Goal: Task Accomplishment & Management: Use online tool/utility

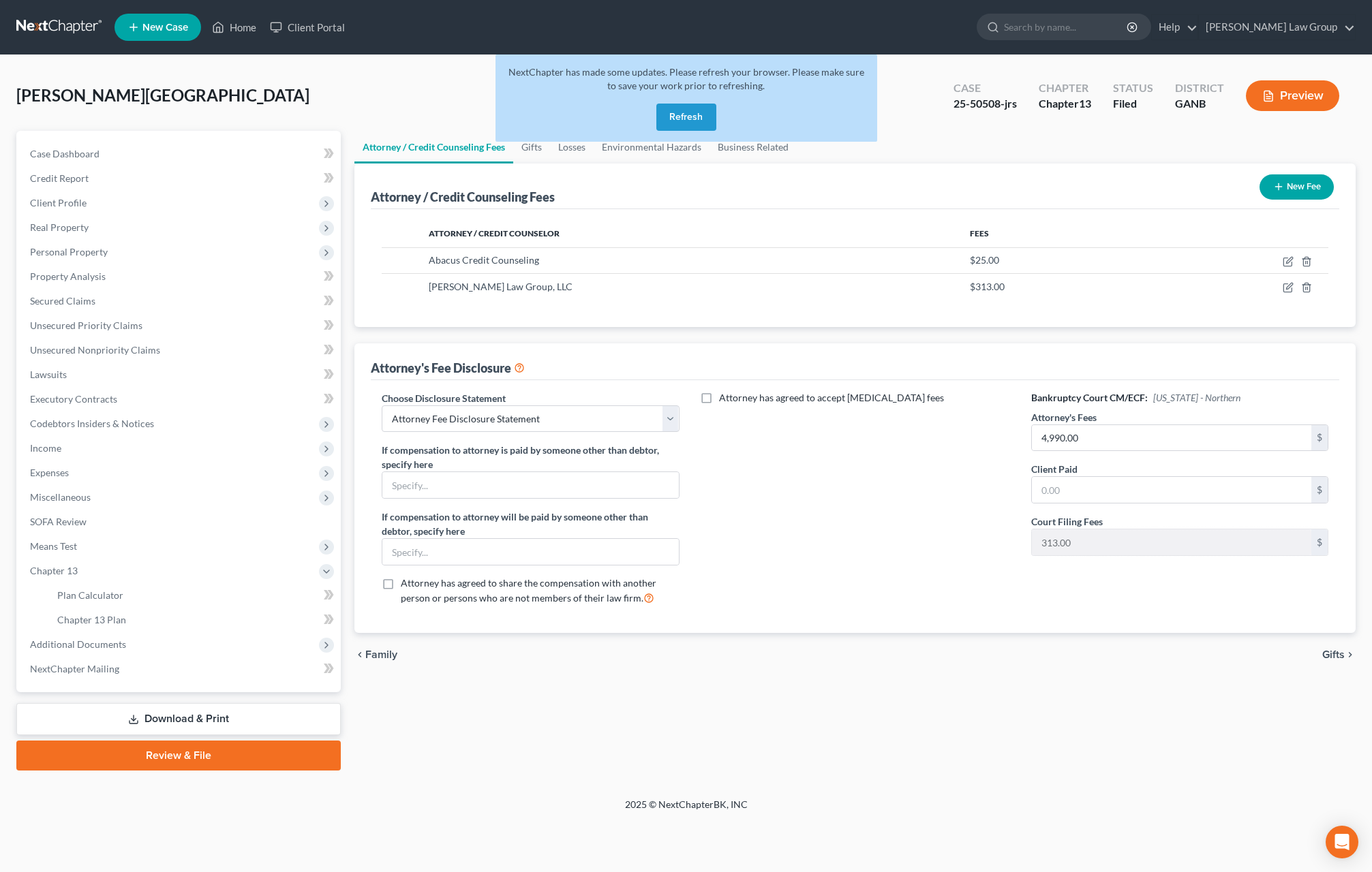
select select "1"
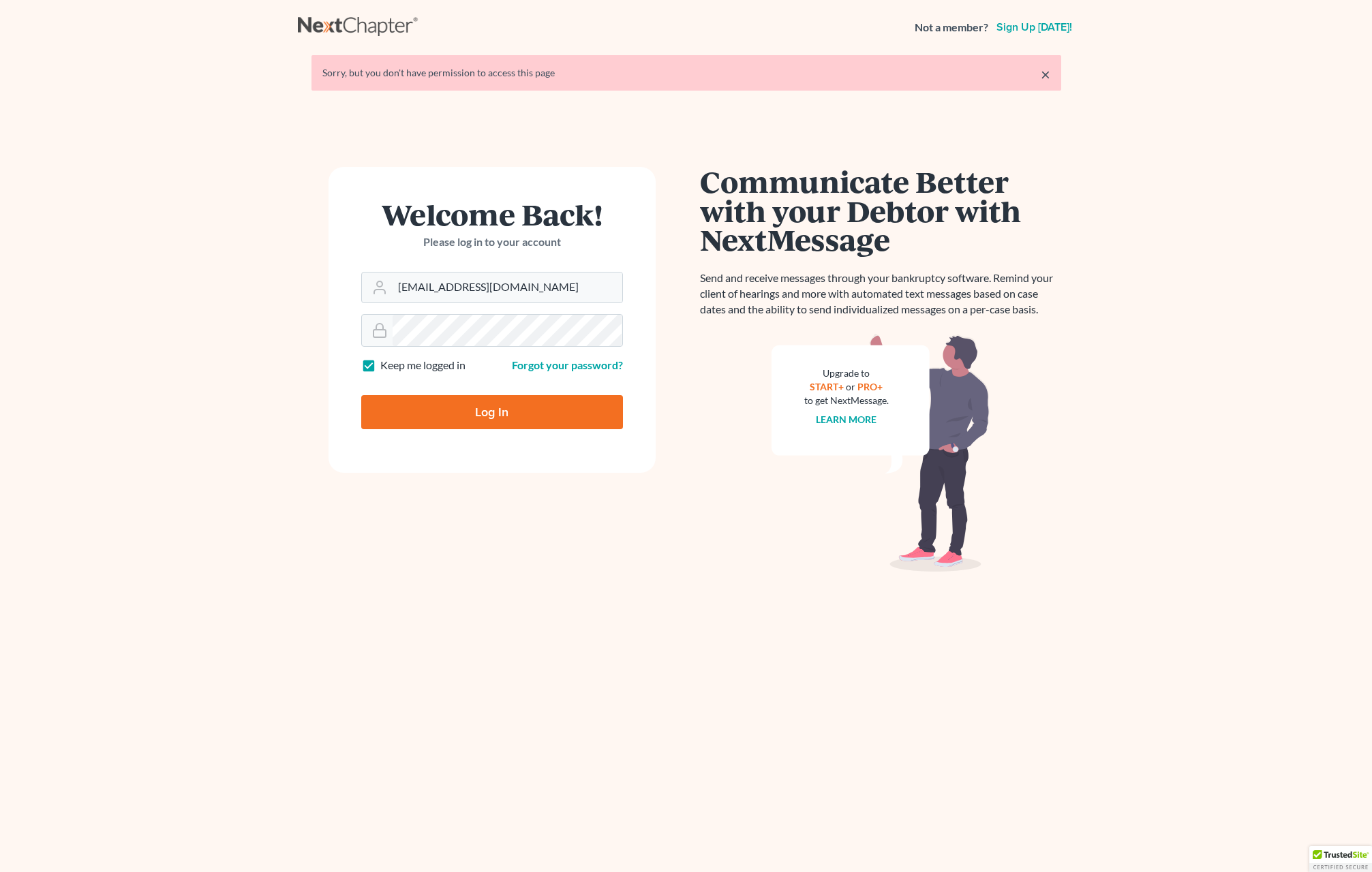
click at [455, 415] on input "Log In" at bounding box center [491, 412] width 261 height 34
type input "Thinking..."
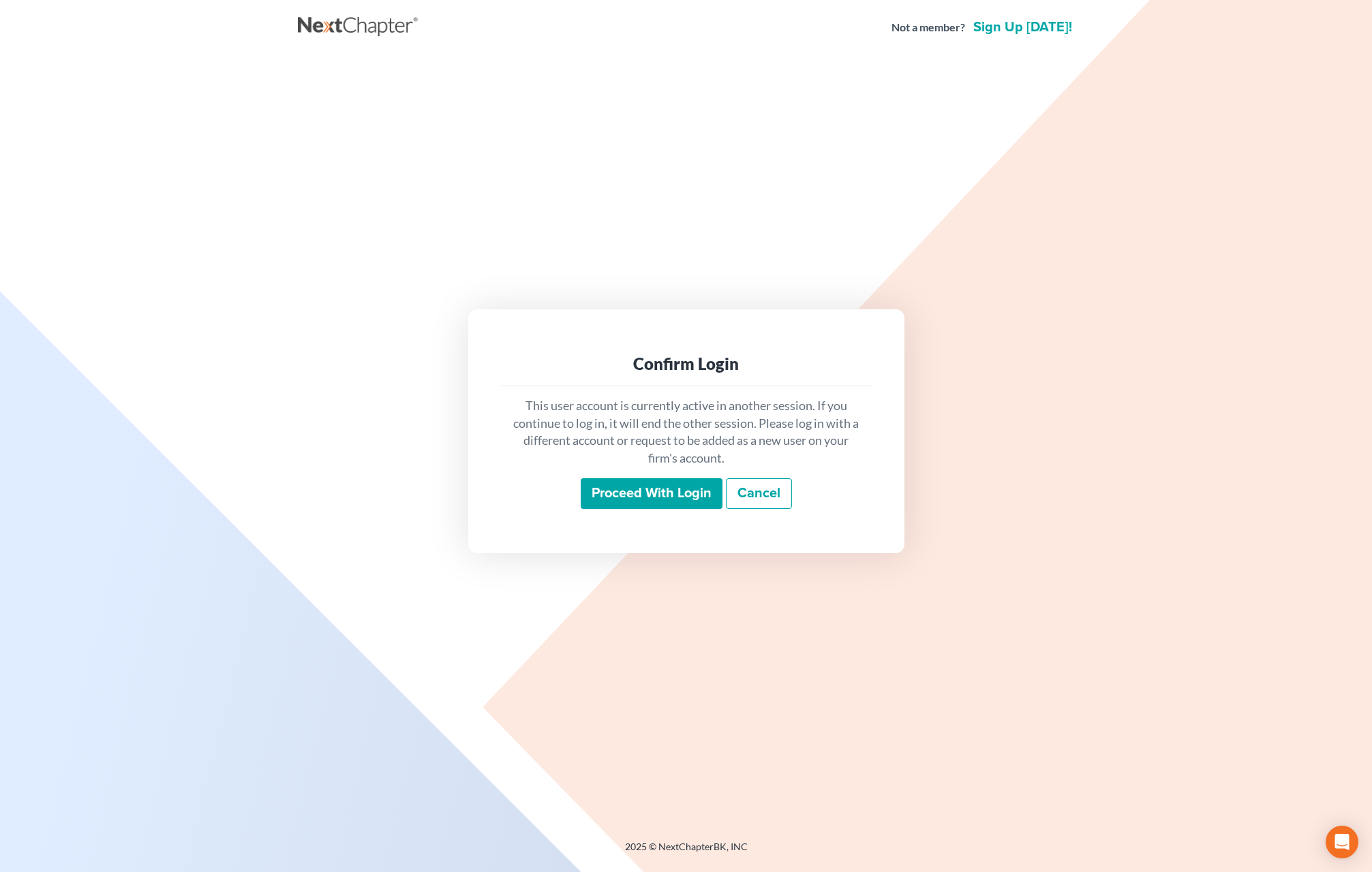
click at [595, 491] on input "Proceed with login" at bounding box center [651, 494] width 142 height 32
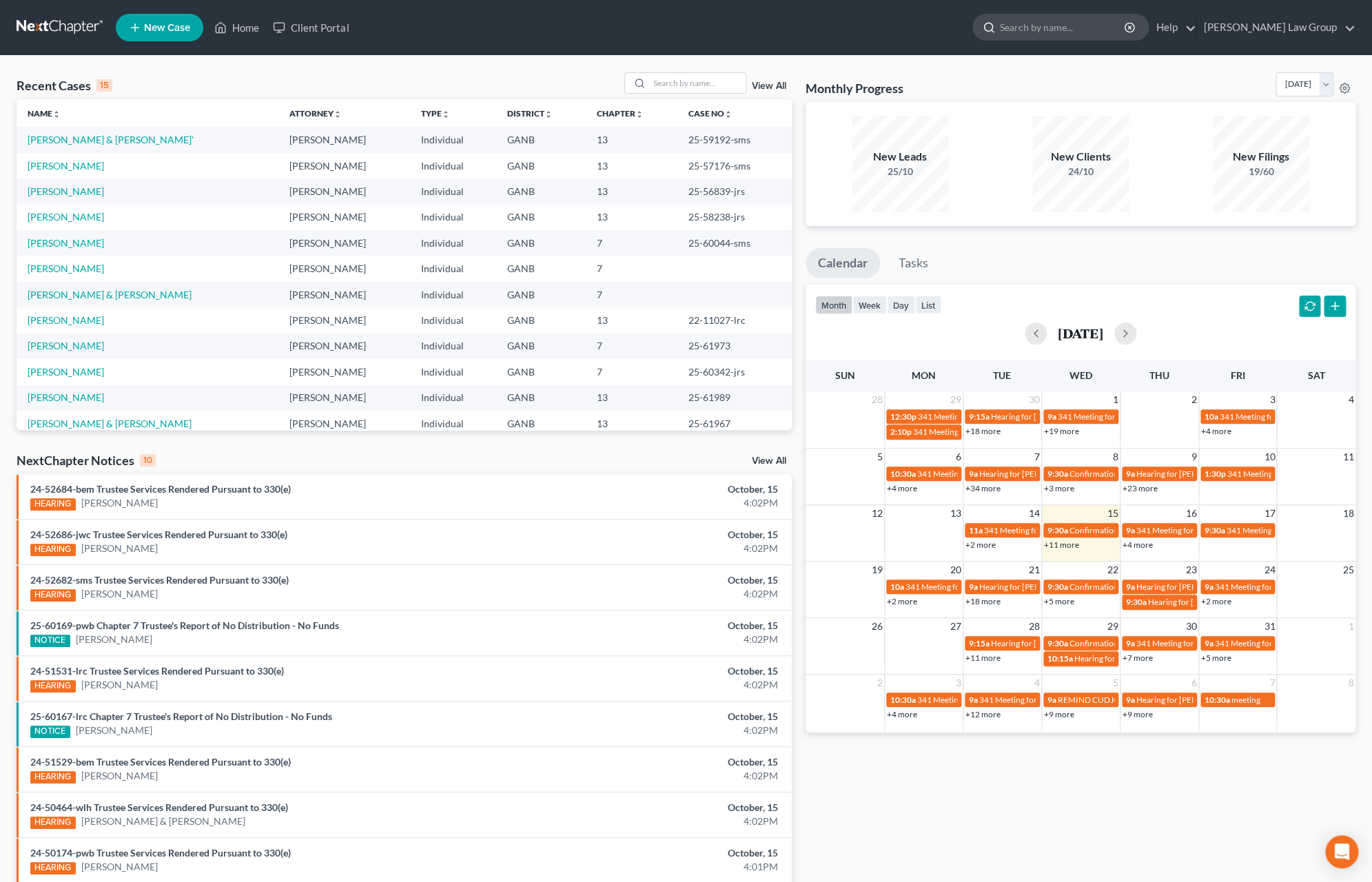
click at [1079, 27] on input "search" at bounding box center [1062, 27] width 126 height 25
type input "carey"
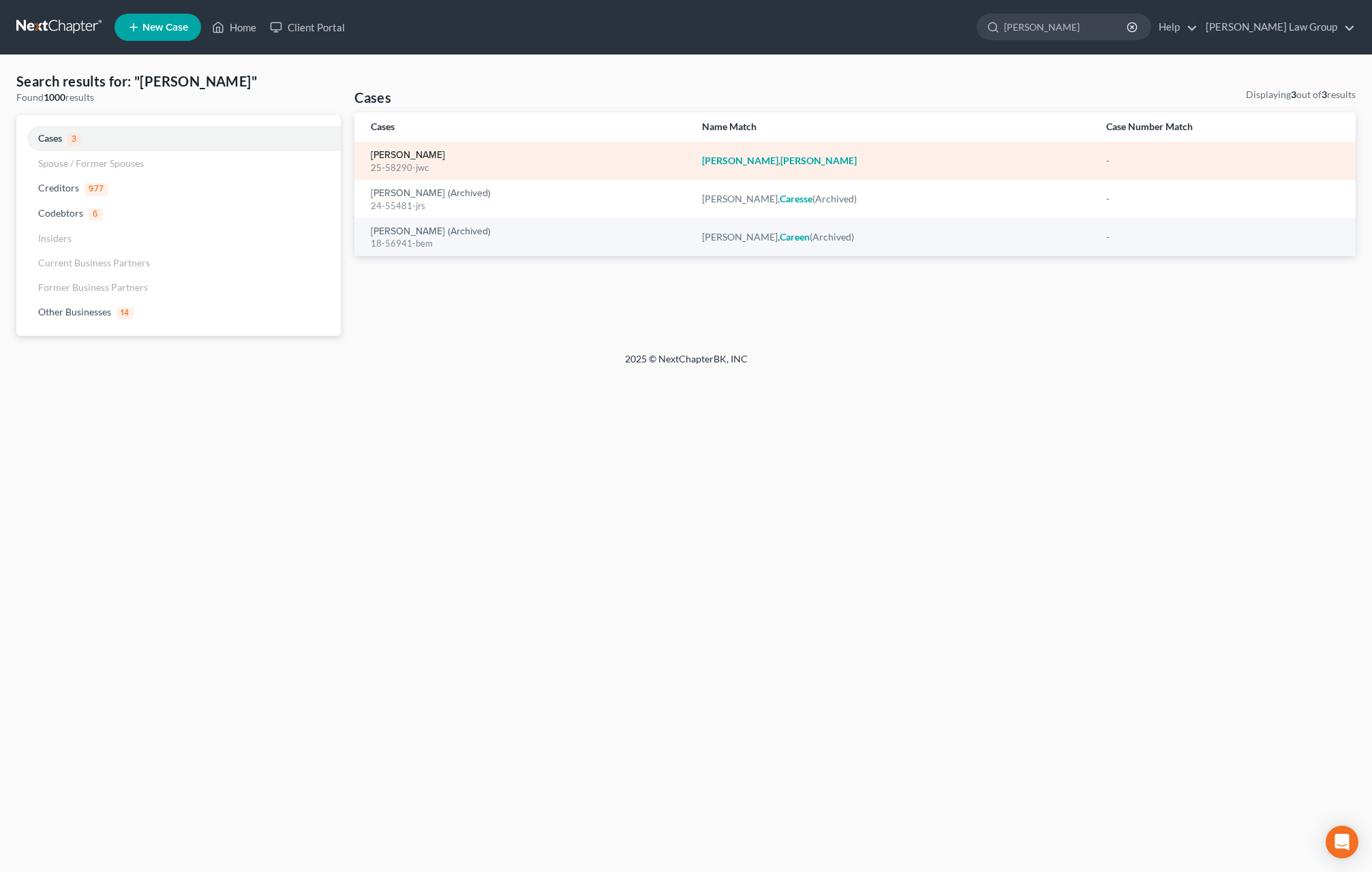
click at [431, 152] on link "Carey, Cassandra" at bounding box center [407, 155] width 74 height 10
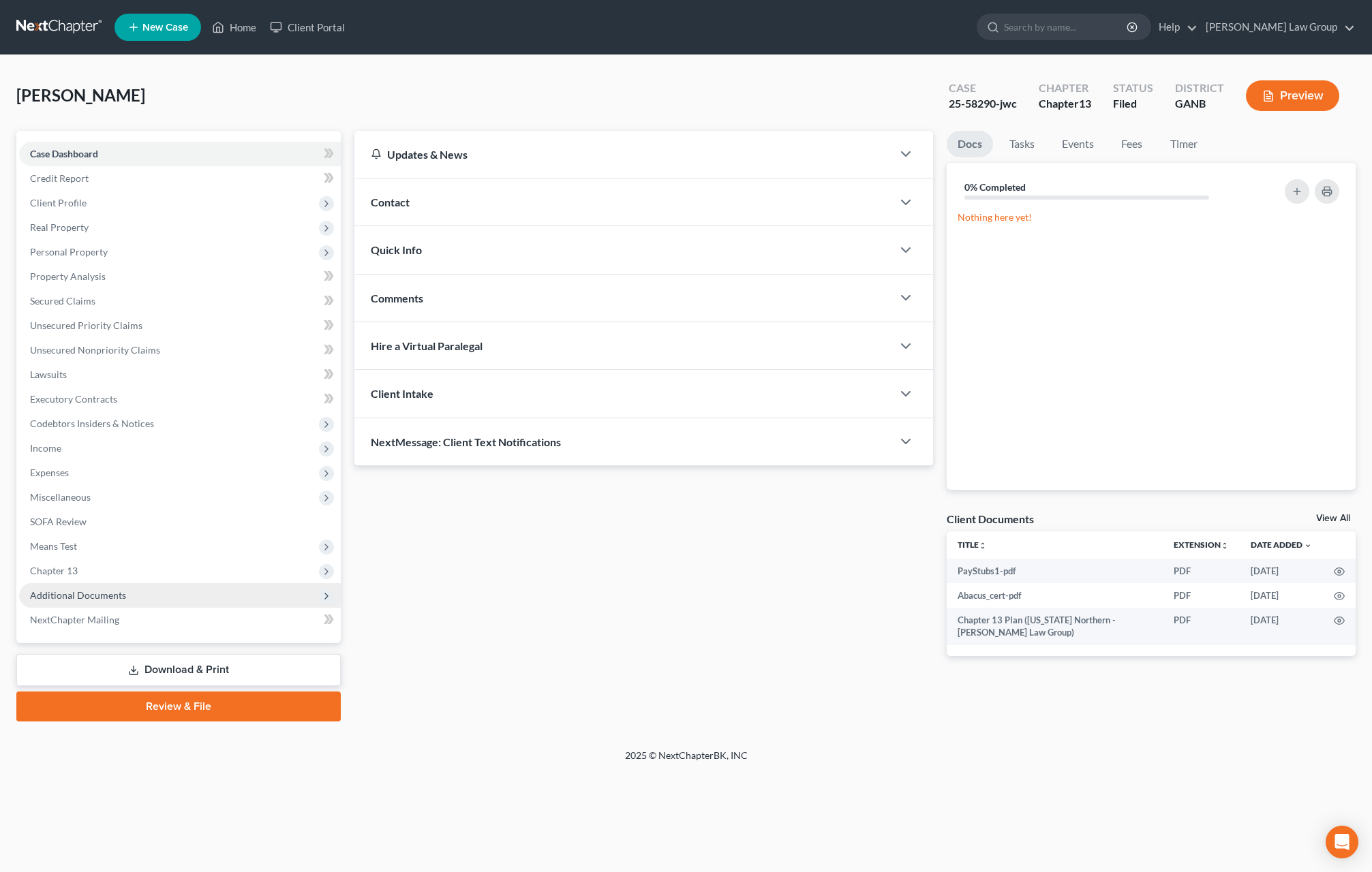
click at [124, 599] on span "Additional Documents" at bounding box center [180, 595] width 322 height 24
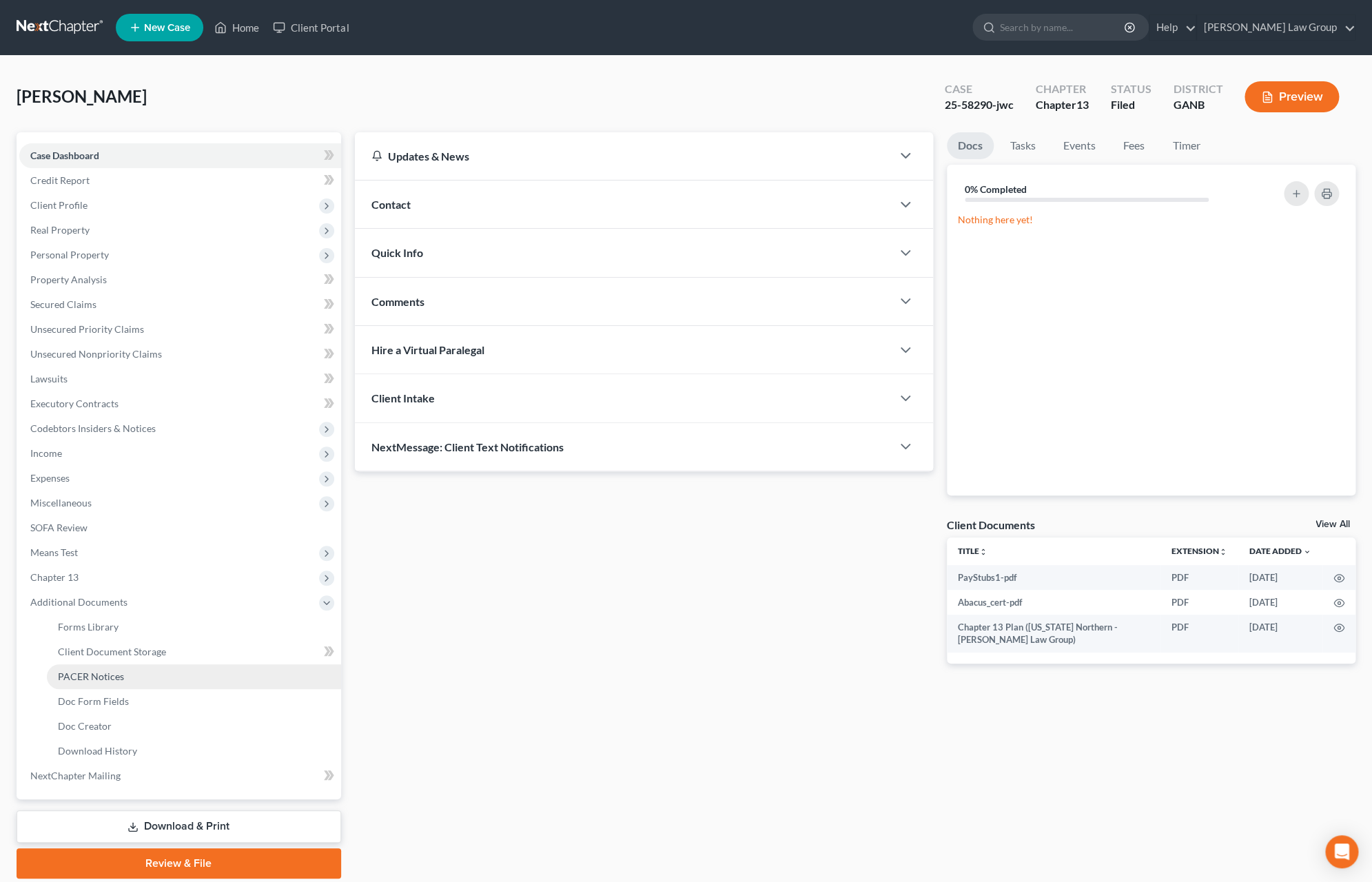
click at [134, 671] on link "PACER Notices" at bounding box center [194, 676] width 294 height 24
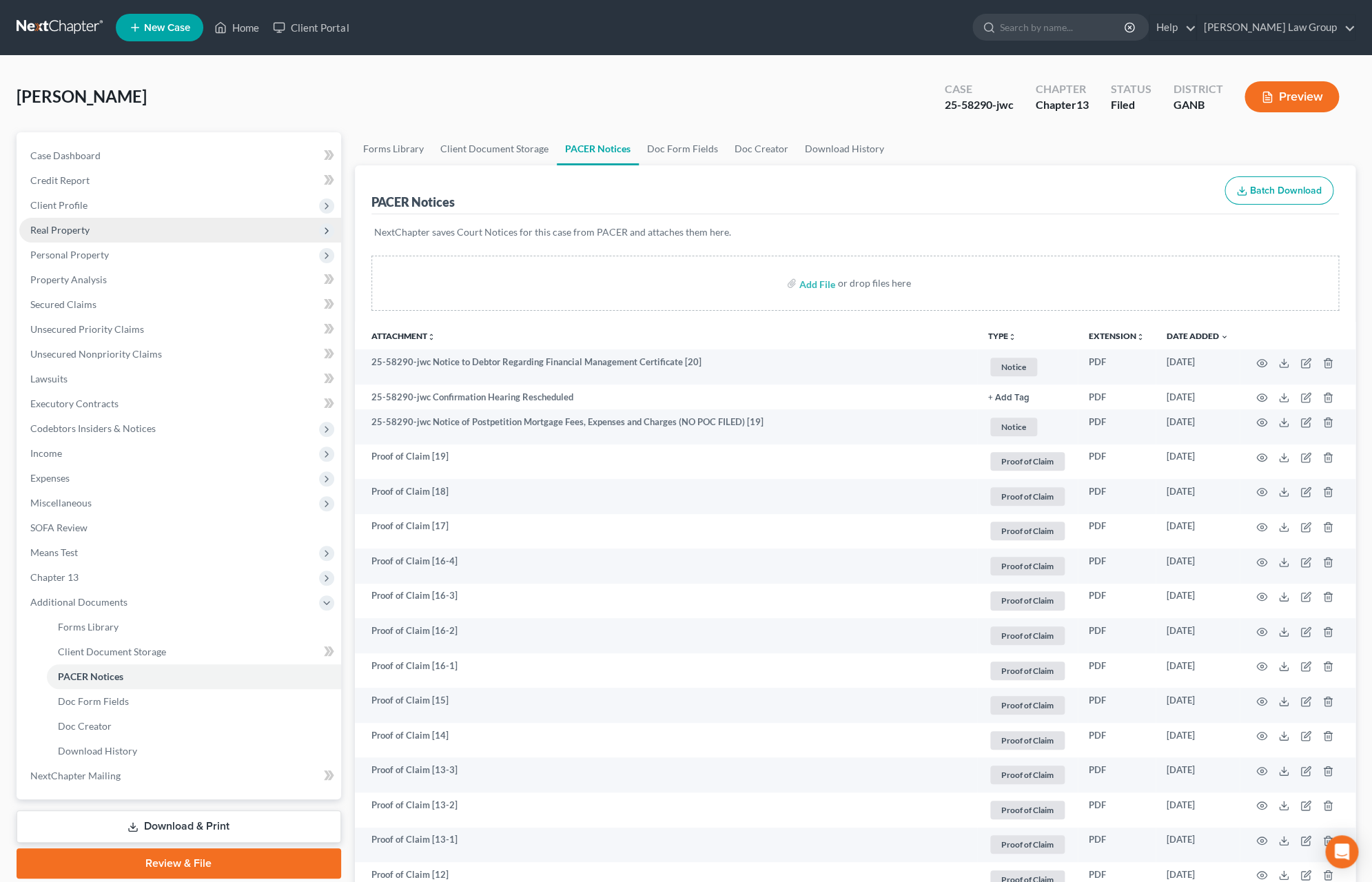
click at [74, 225] on span "Real Property" at bounding box center [59, 230] width 59 height 12
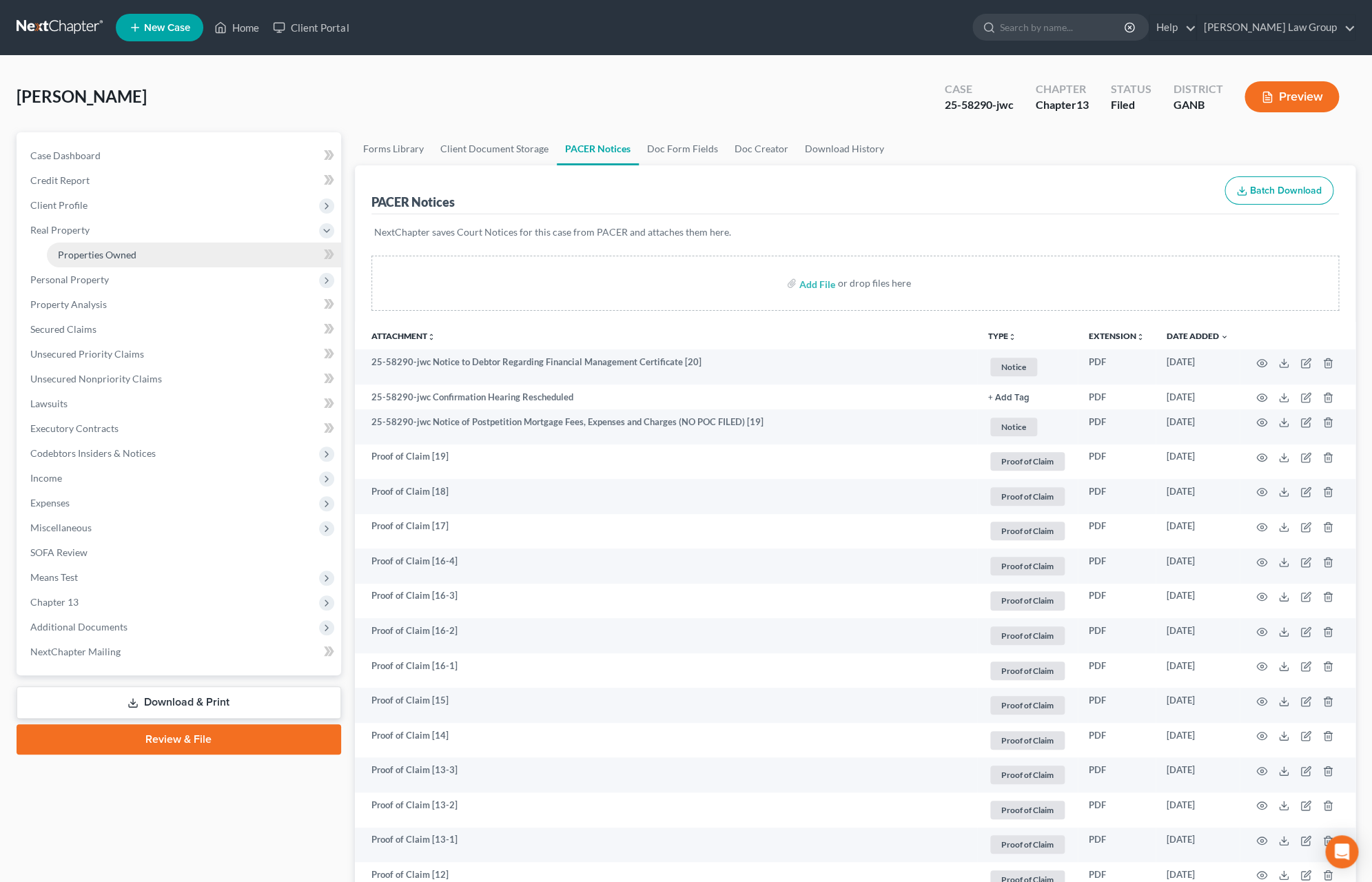
click at [113, 264] on link "Properties Owned" at bounding box center [194, 255] width 294 height 24
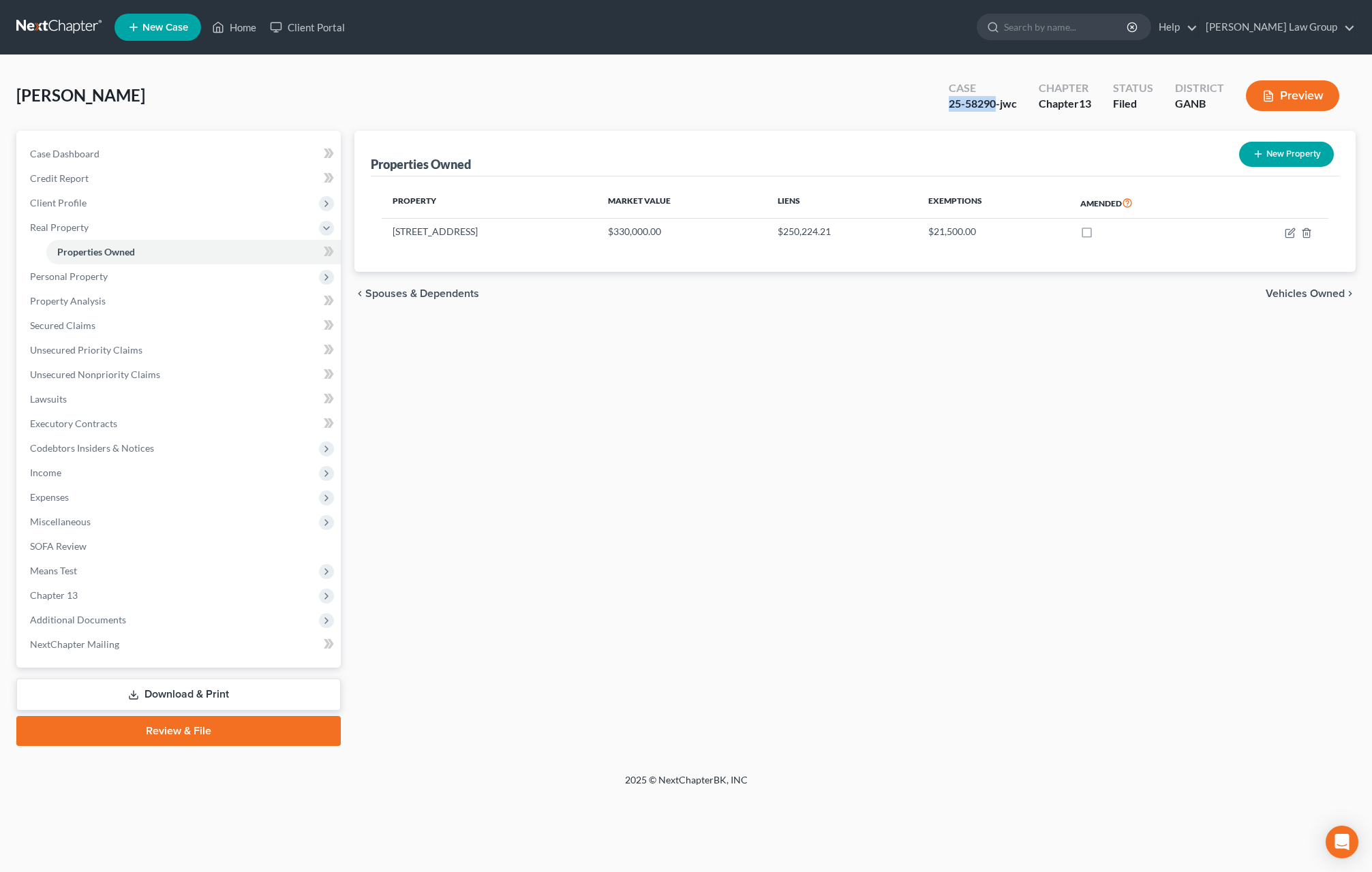
drag, startPoint x: 996, startPoint y: 103, endPoint x: 947, endPoint y: 102, distance: 49.0
click at [947, 102] on div "Case 25-58290-jwc" at bounding box center [982, 97] width 90 height 41
copy div "25-58290"
click at [95, 282] on span "Personal Property" at bounding box center [69, 277] width 78 height 12
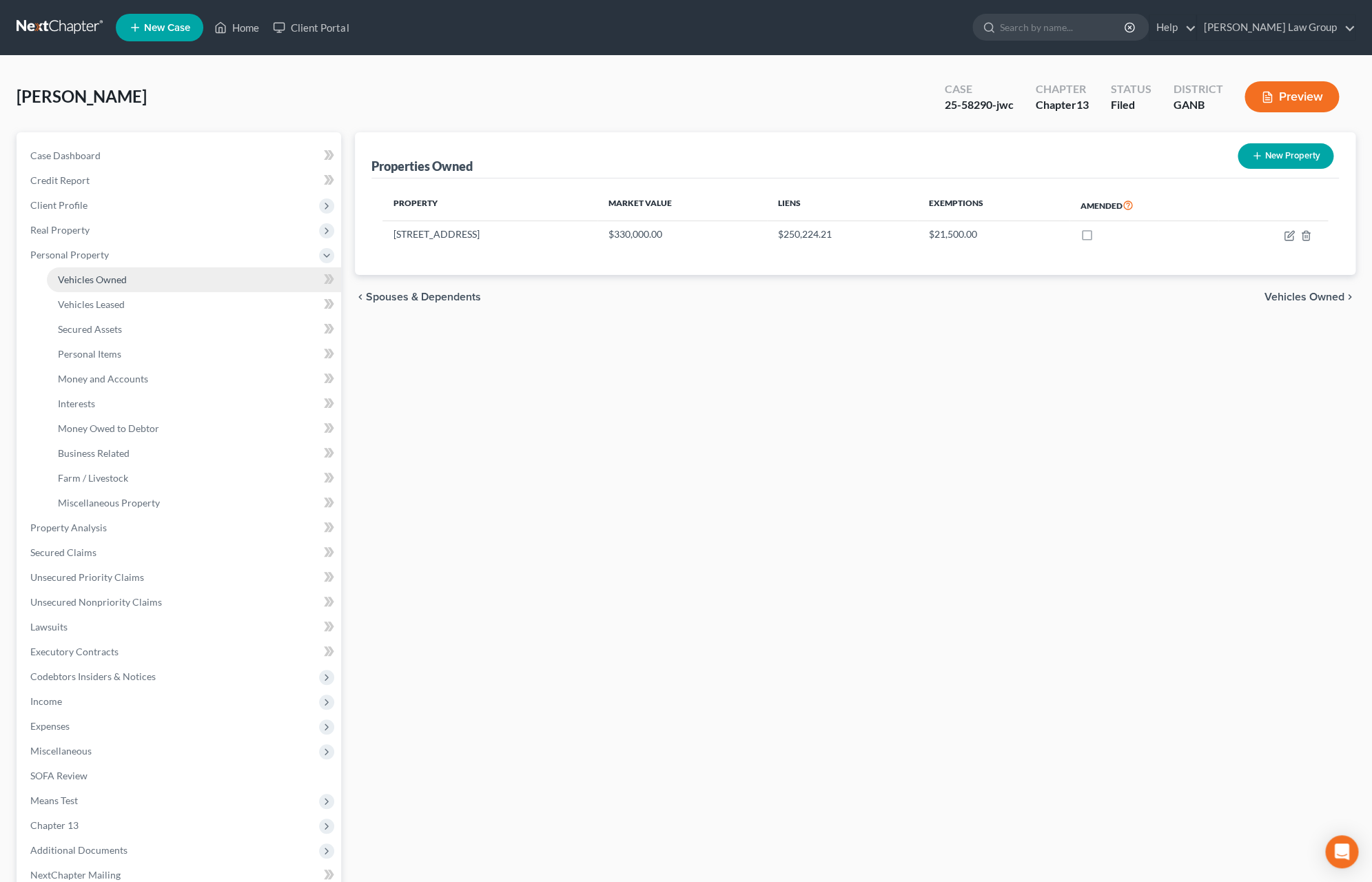
click at [146, 285] on link "Vehicles Owned" at bounding box center [194, 279] width 294 height 24
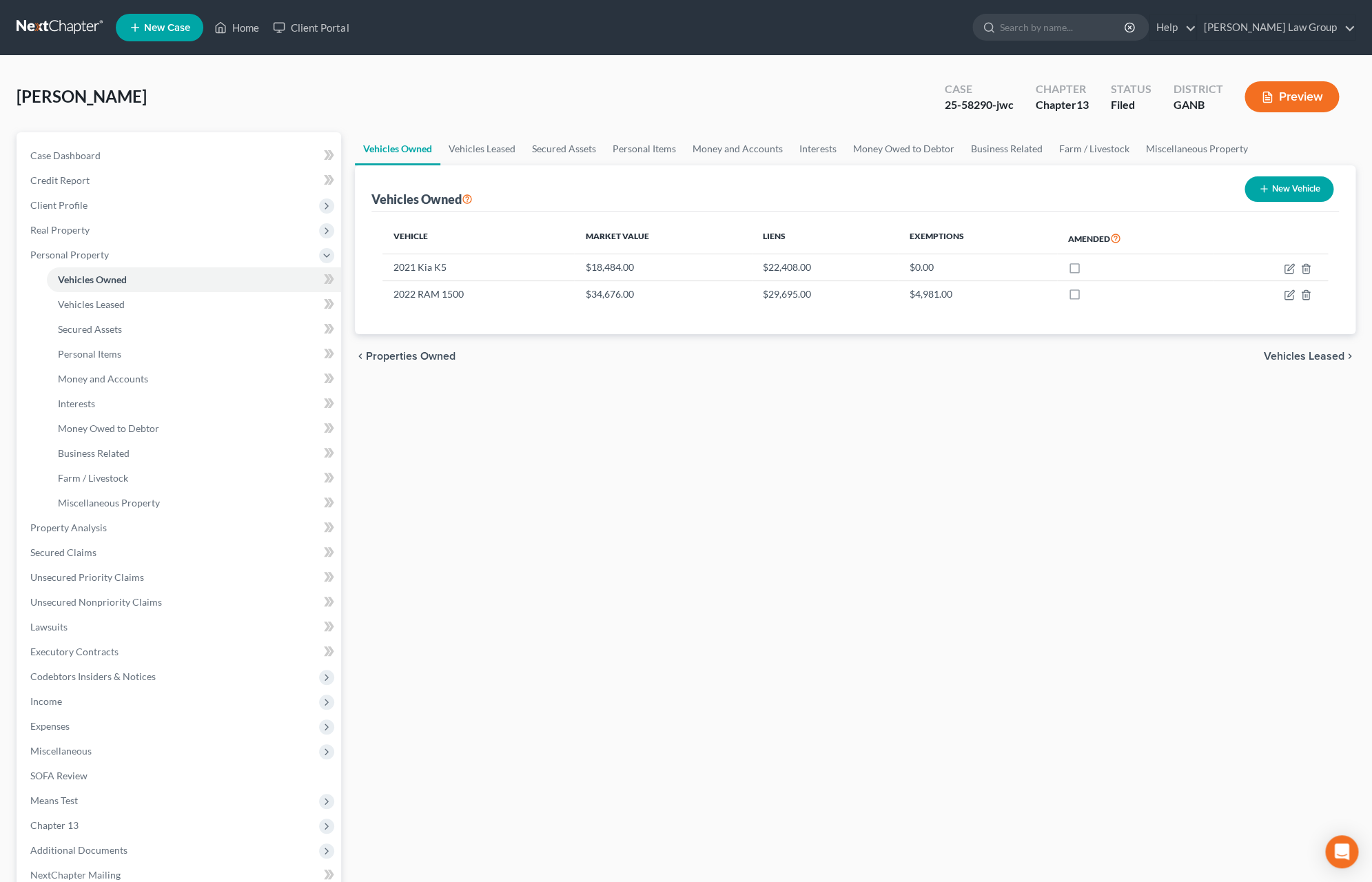
click at [1271, 101] on icon "button" at bounding box center [1267, 97] width 13 height 13
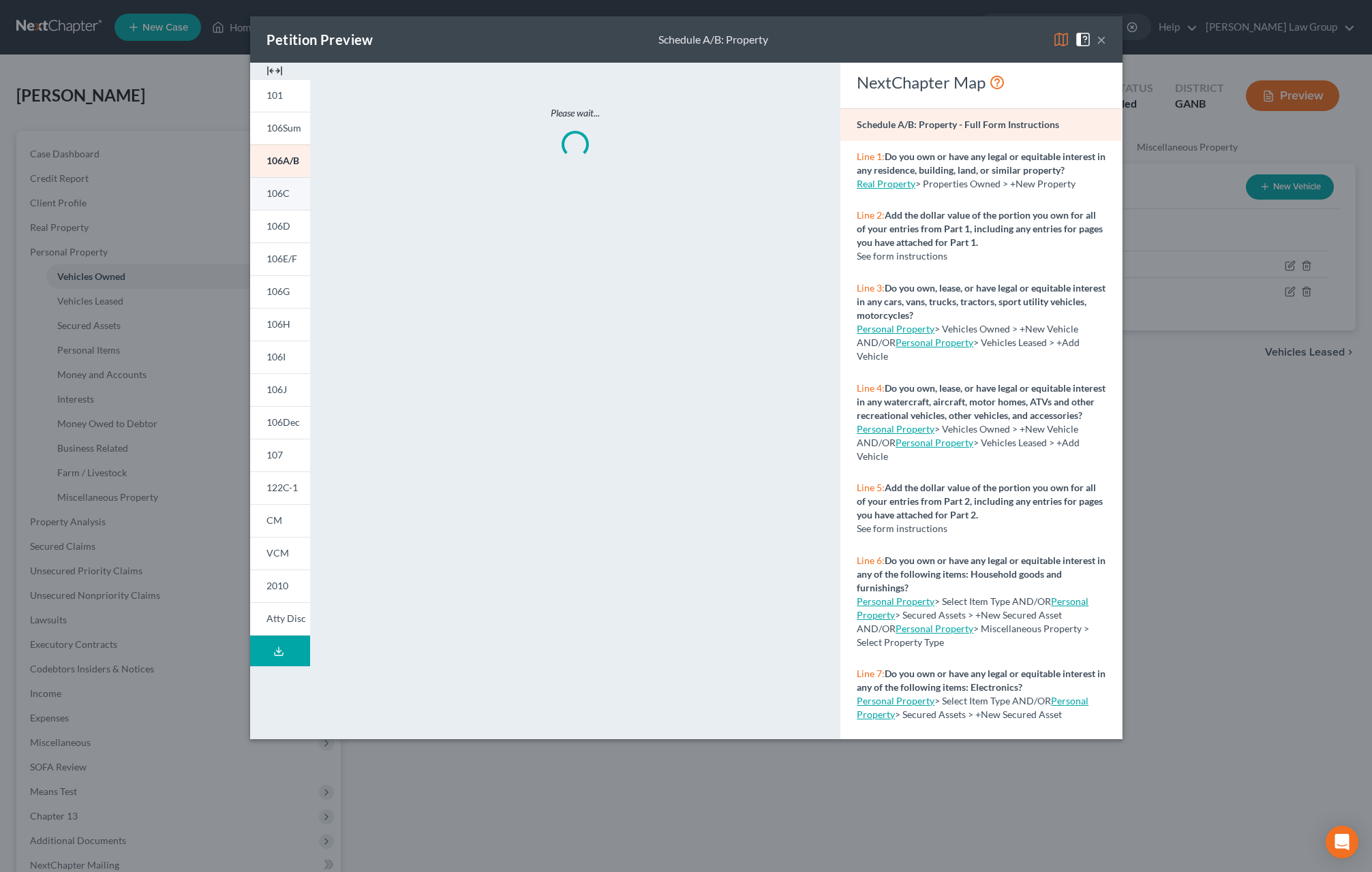
click at [276, 192] on span "106C" at bounding box center [278, 193] width 23 height 12
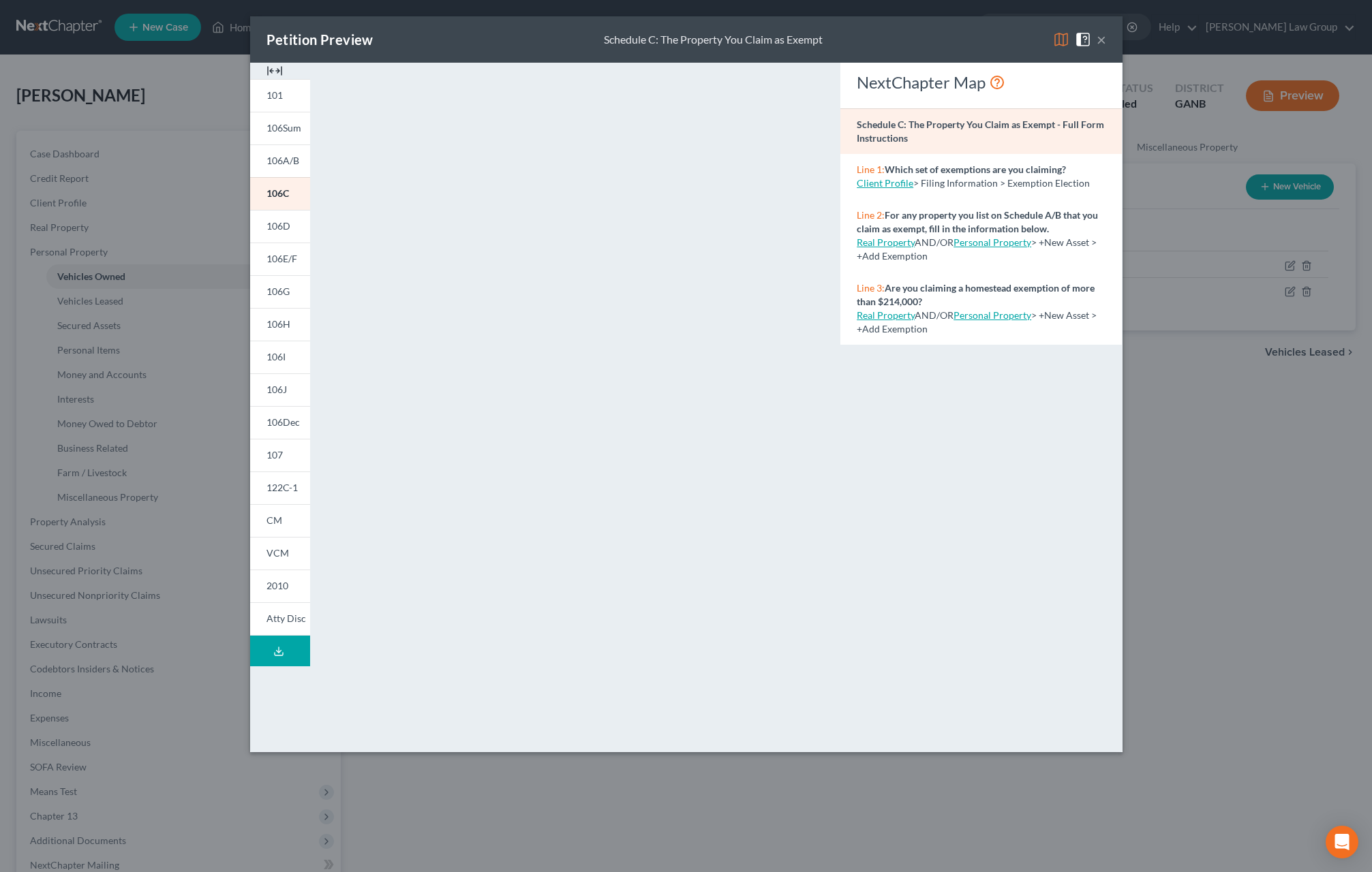
click at [1103, 37] on button "×" at bounding box center [1102, 40] width 10 height 16
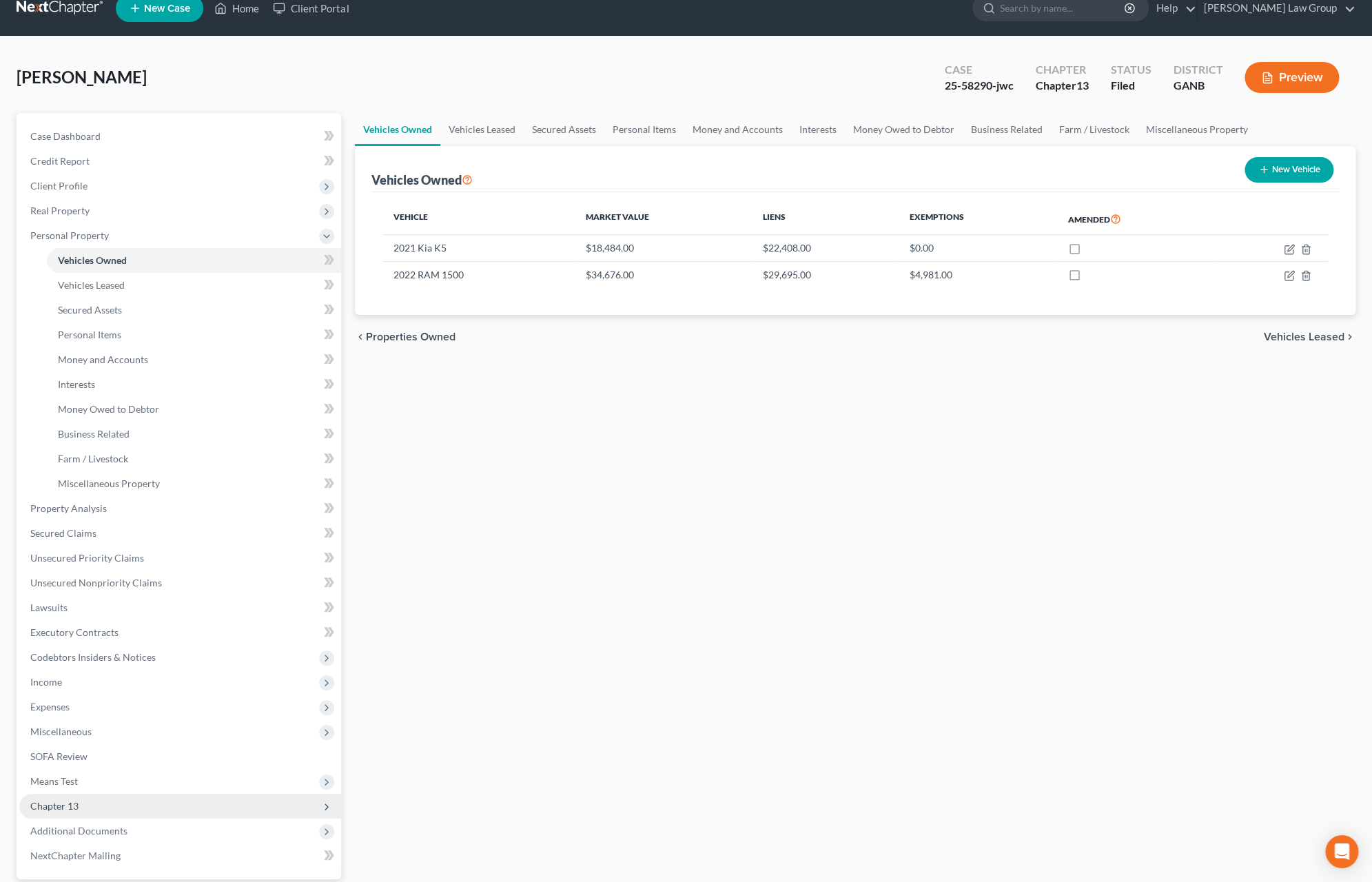
scroll to position [22, 0]
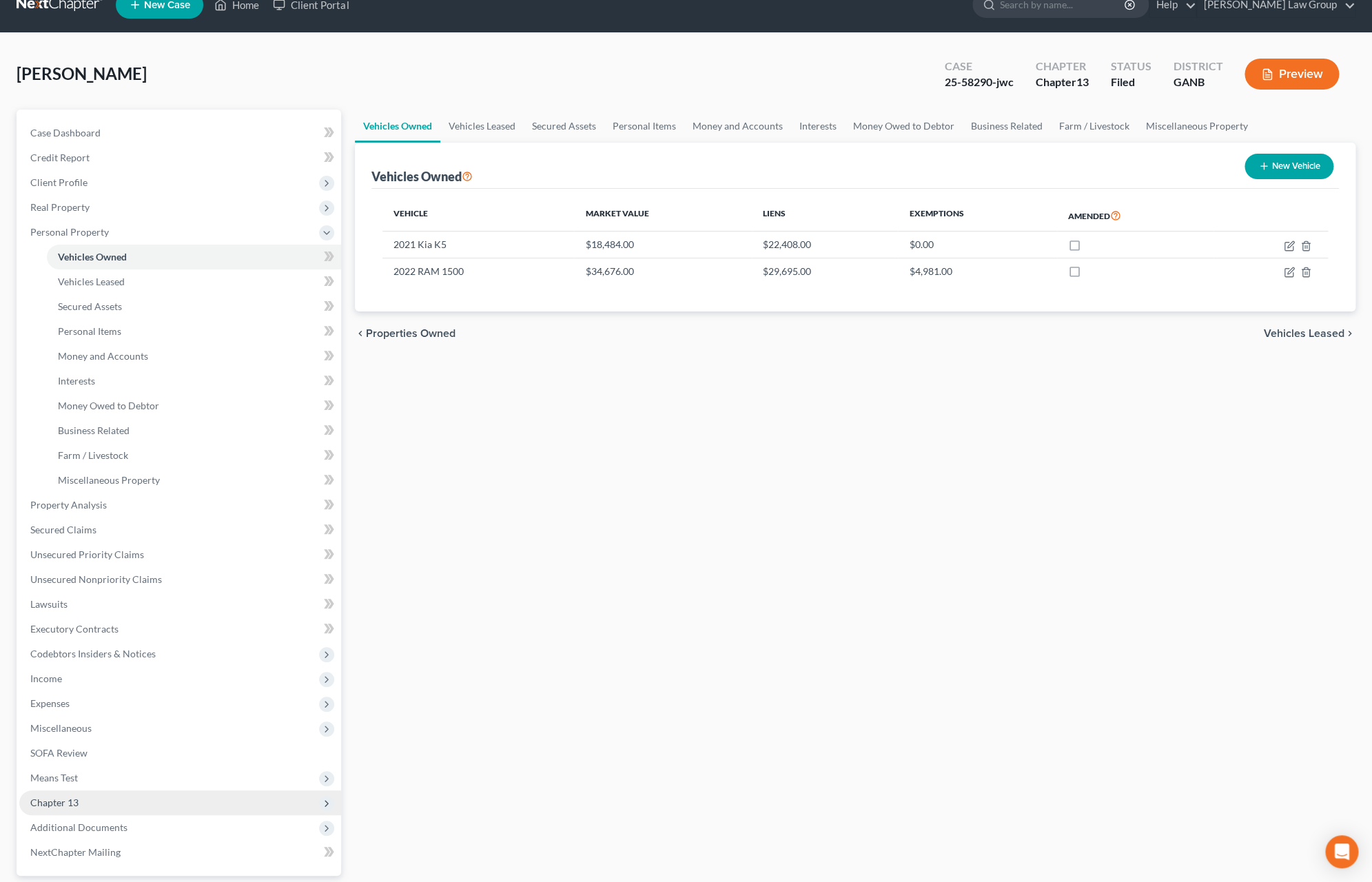
click at [118, 802] on span "Chapter 13" at bounding box center [180, 802] width 322 height 24
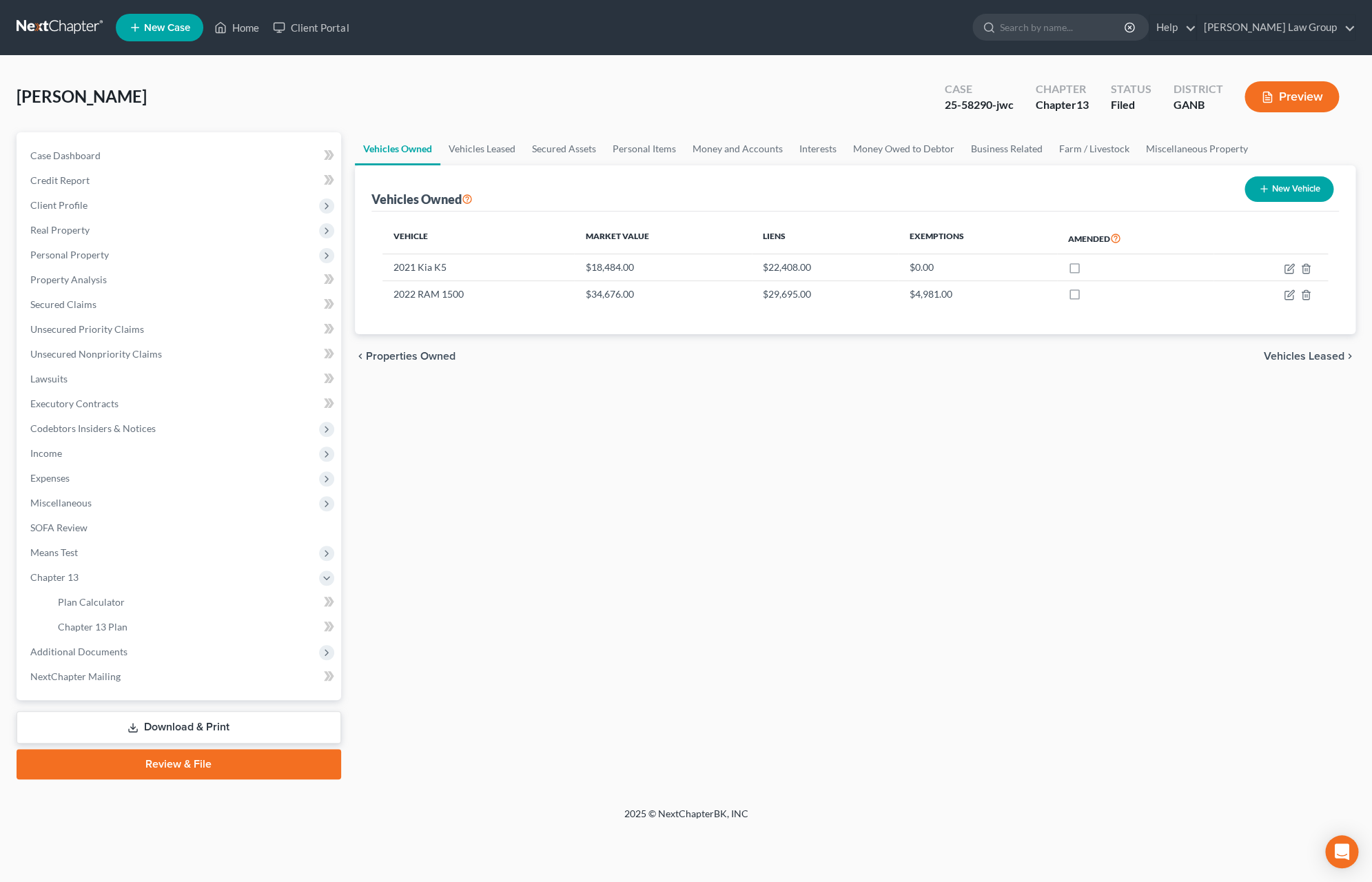
scroll to position [0, 0]
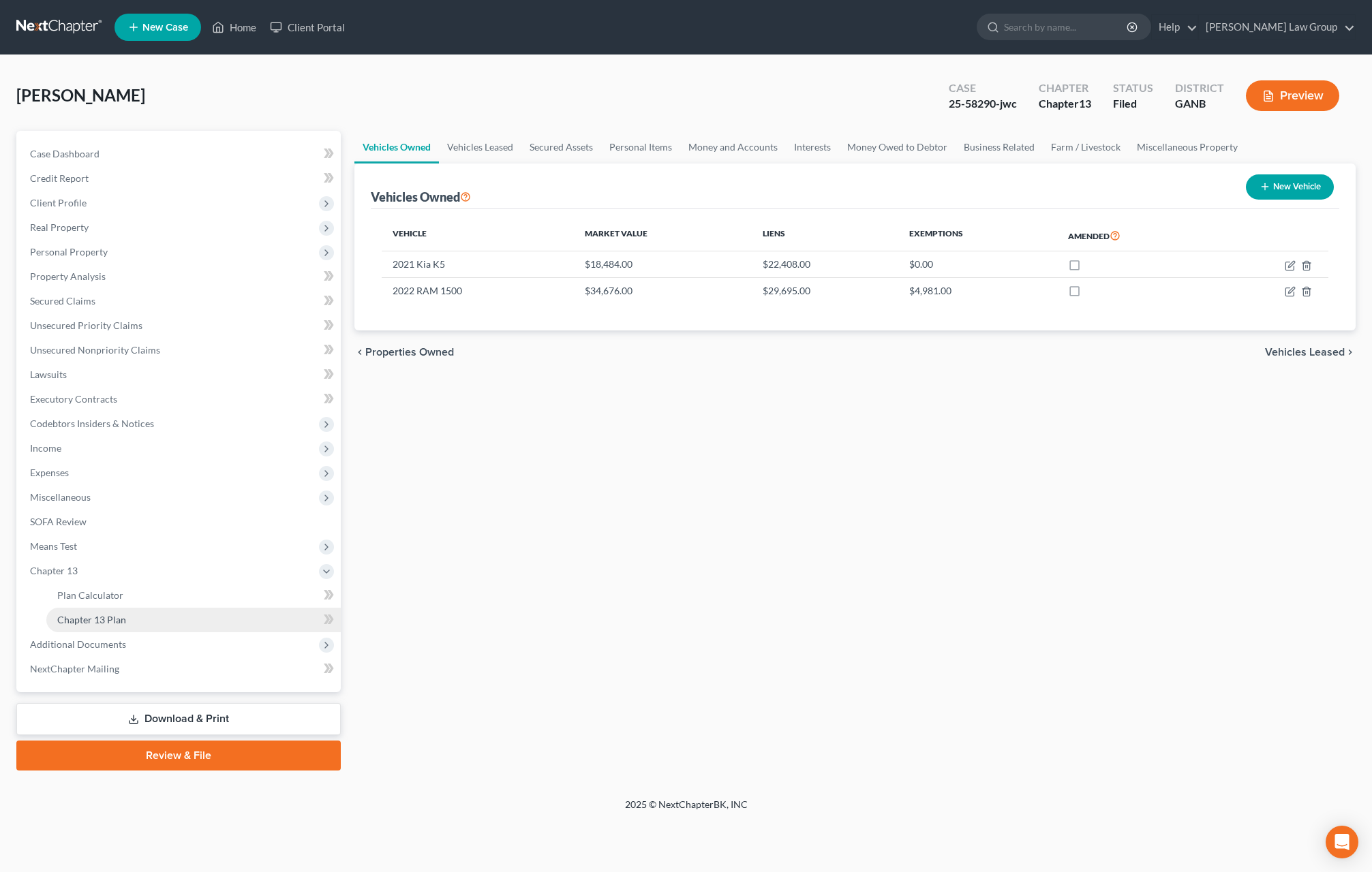
click at [139, 625] on link "Chapter 13 Plan" at bounding box center [193, 619] width 294 height 24
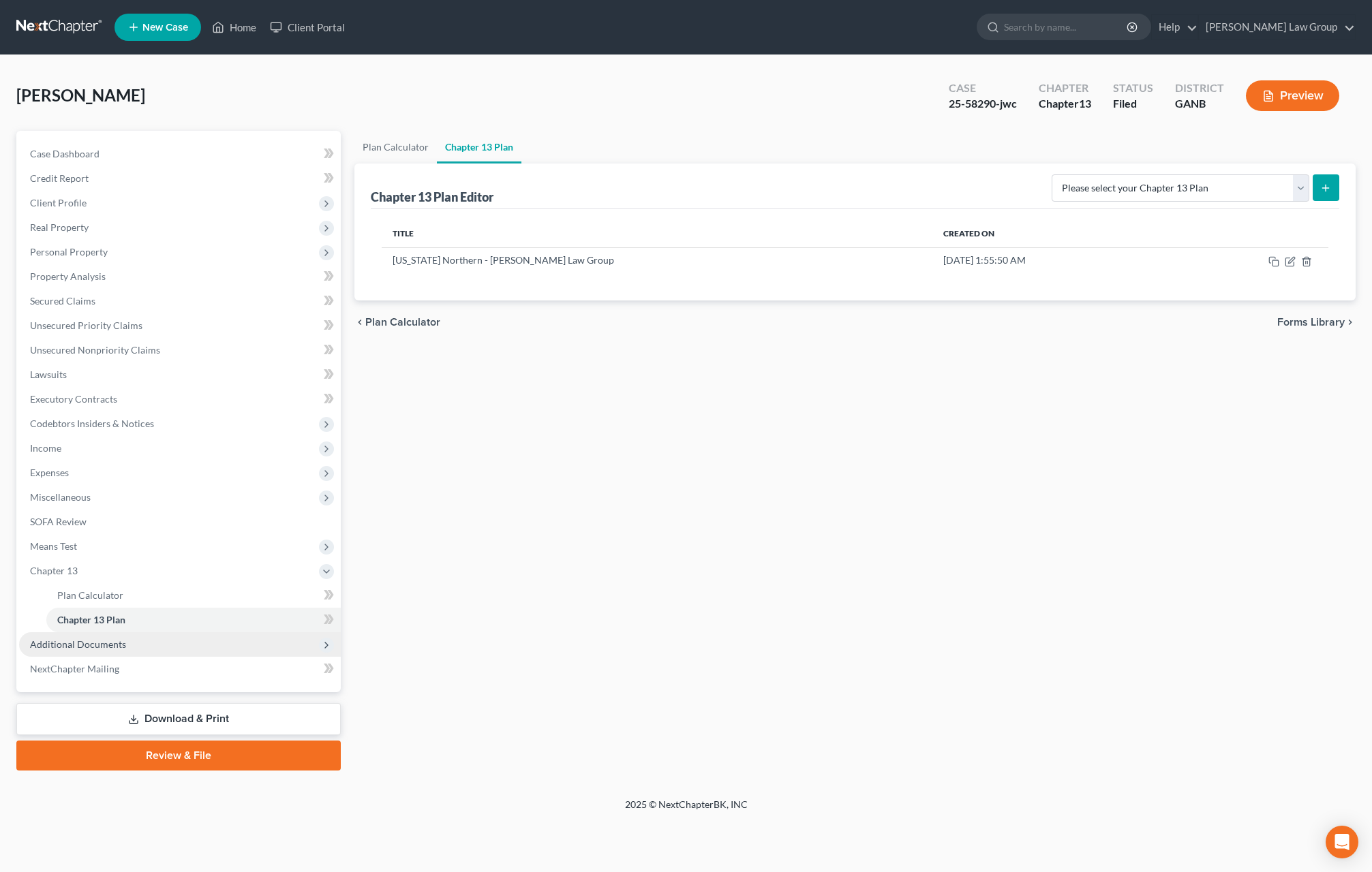
click at [131, 652] on span "Additional Documents" at bounding box center [180, 644] width 322 height 24
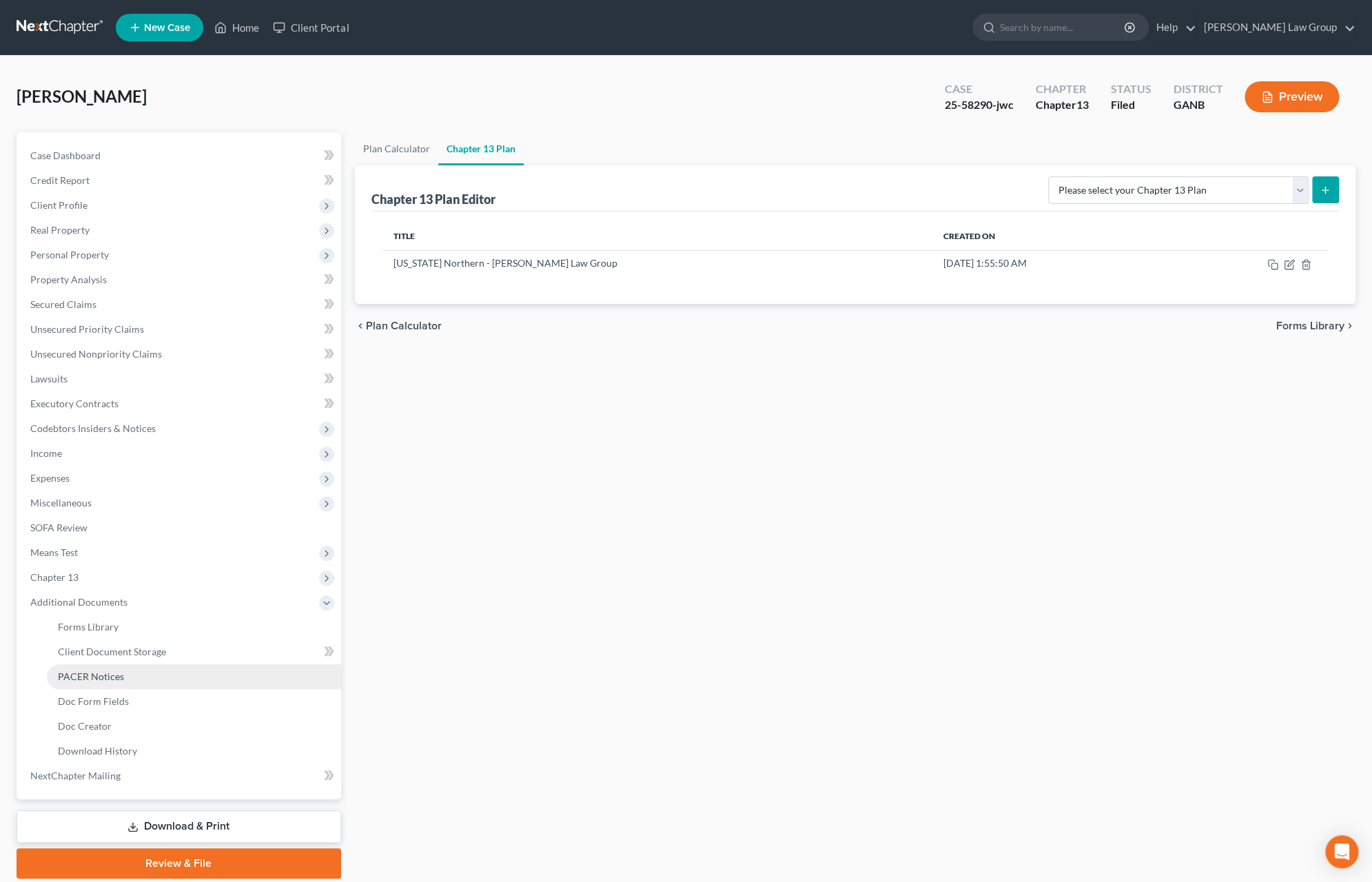
click at [147, 685] on link "PACER Notices" at bounding box center [194, 676] width 294 height 24
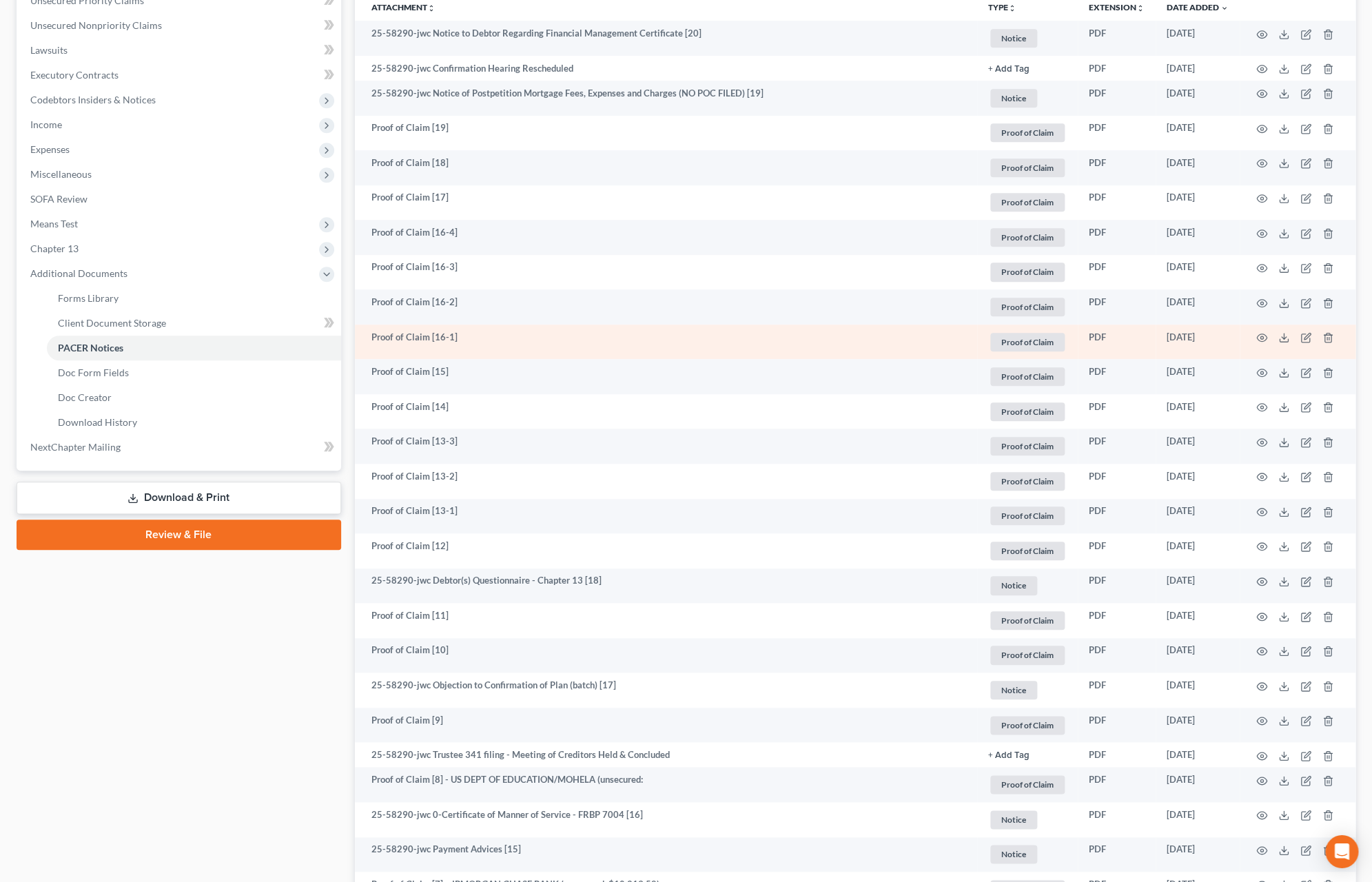
scroll to position [330, 0]
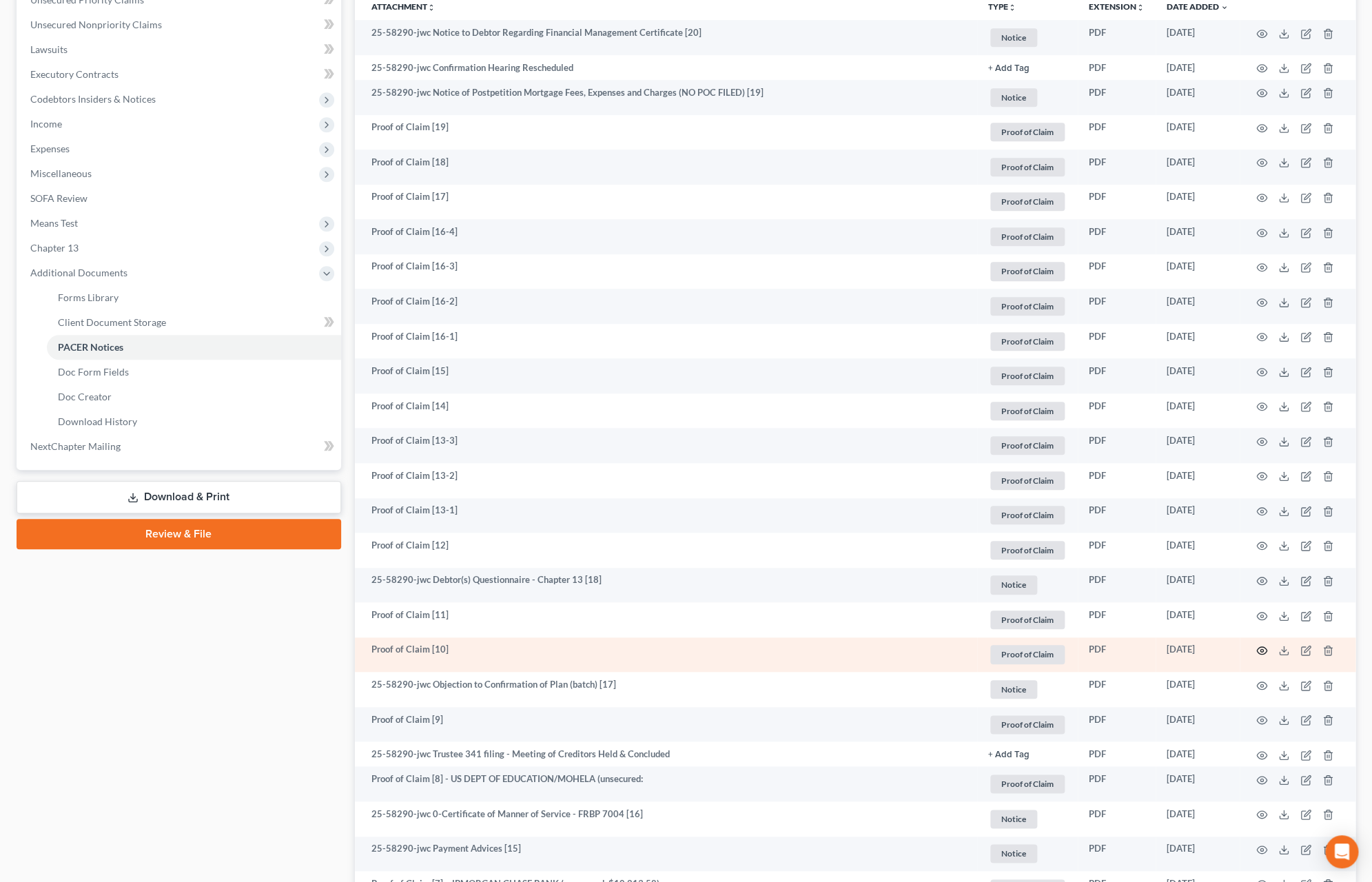
click at [1265, 651] on icon "button" at bounding box center [1262, 651] width 11 height 8
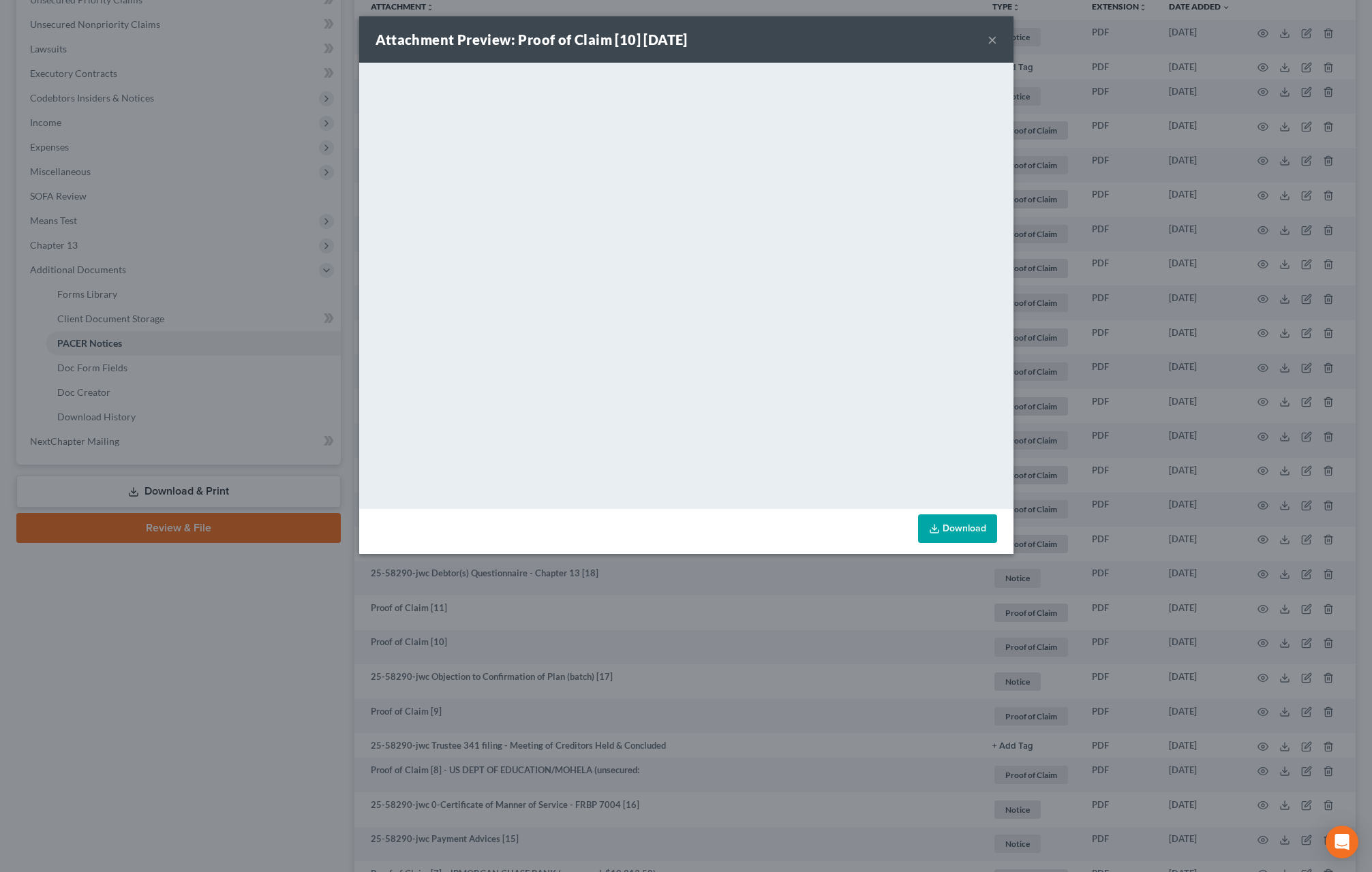
click at [994, 44] on button "×" at bounding box center [993, 40] width 10 height 16
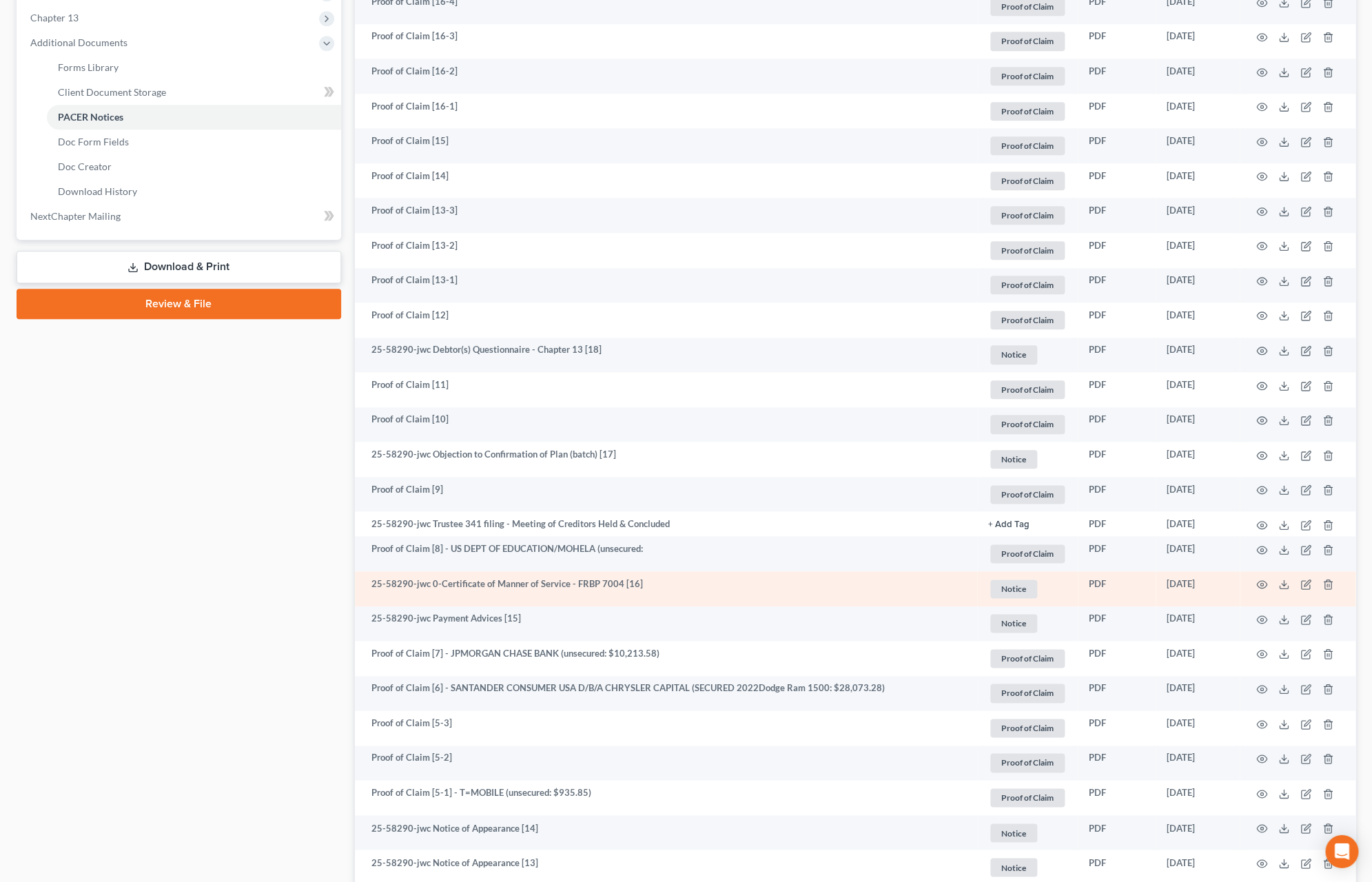
scroll to position [569, 0]
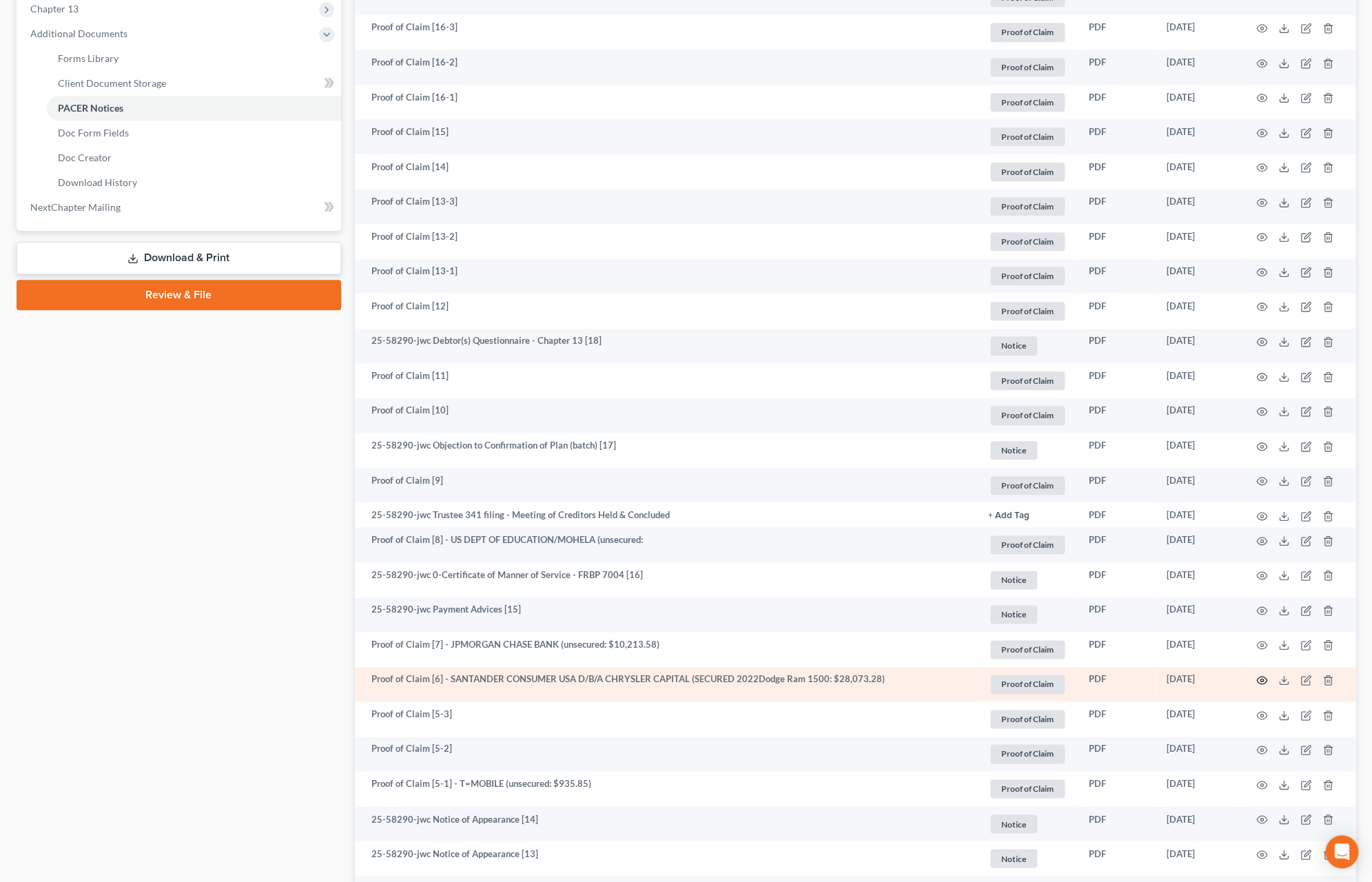
click at [1261, 680] on icon "button" at bounding box center [1261, 680] width 11 height 11
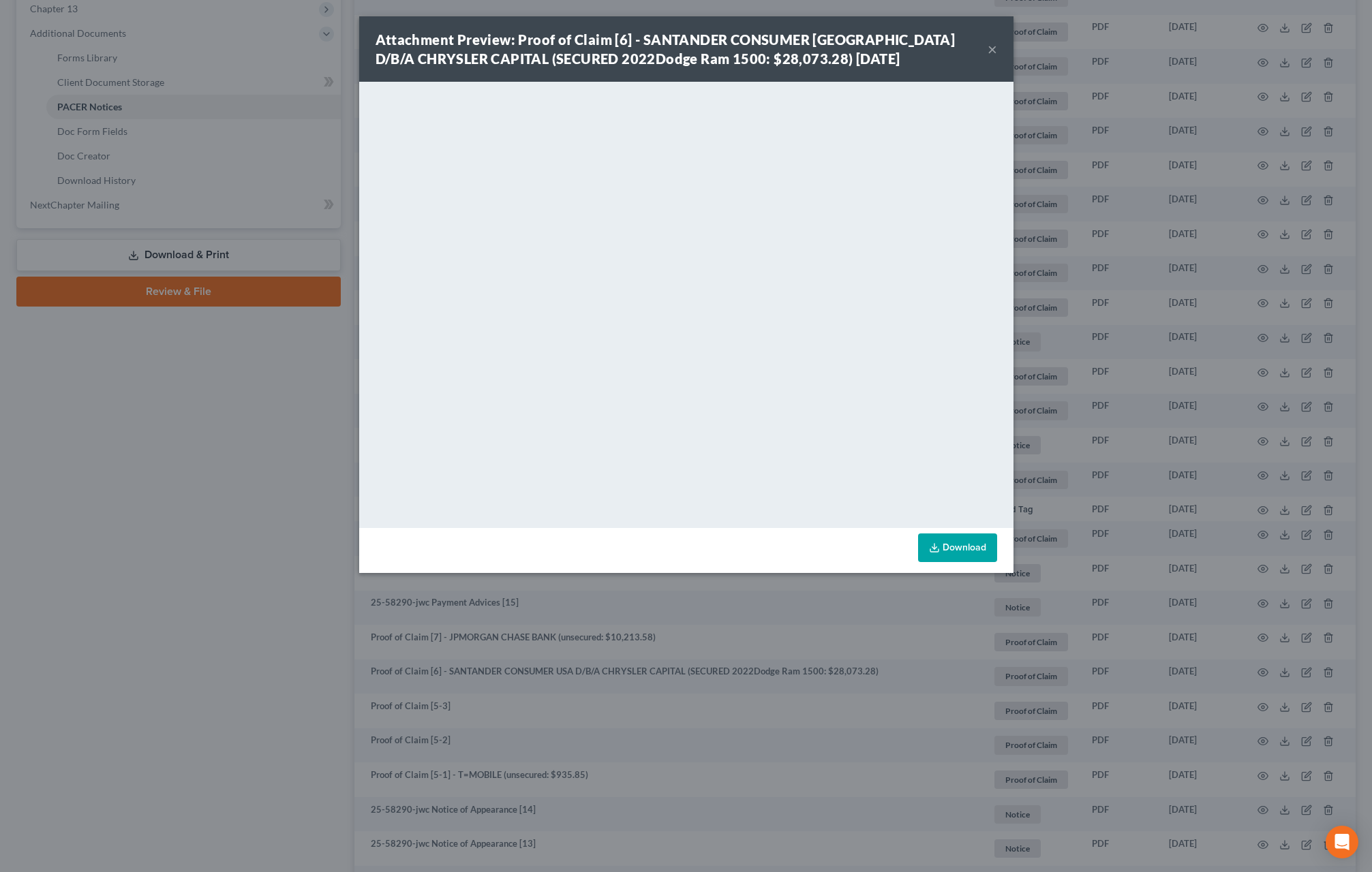
click at [994, 48] on button "×" at bounding box center [993, 48] width 10 height 16
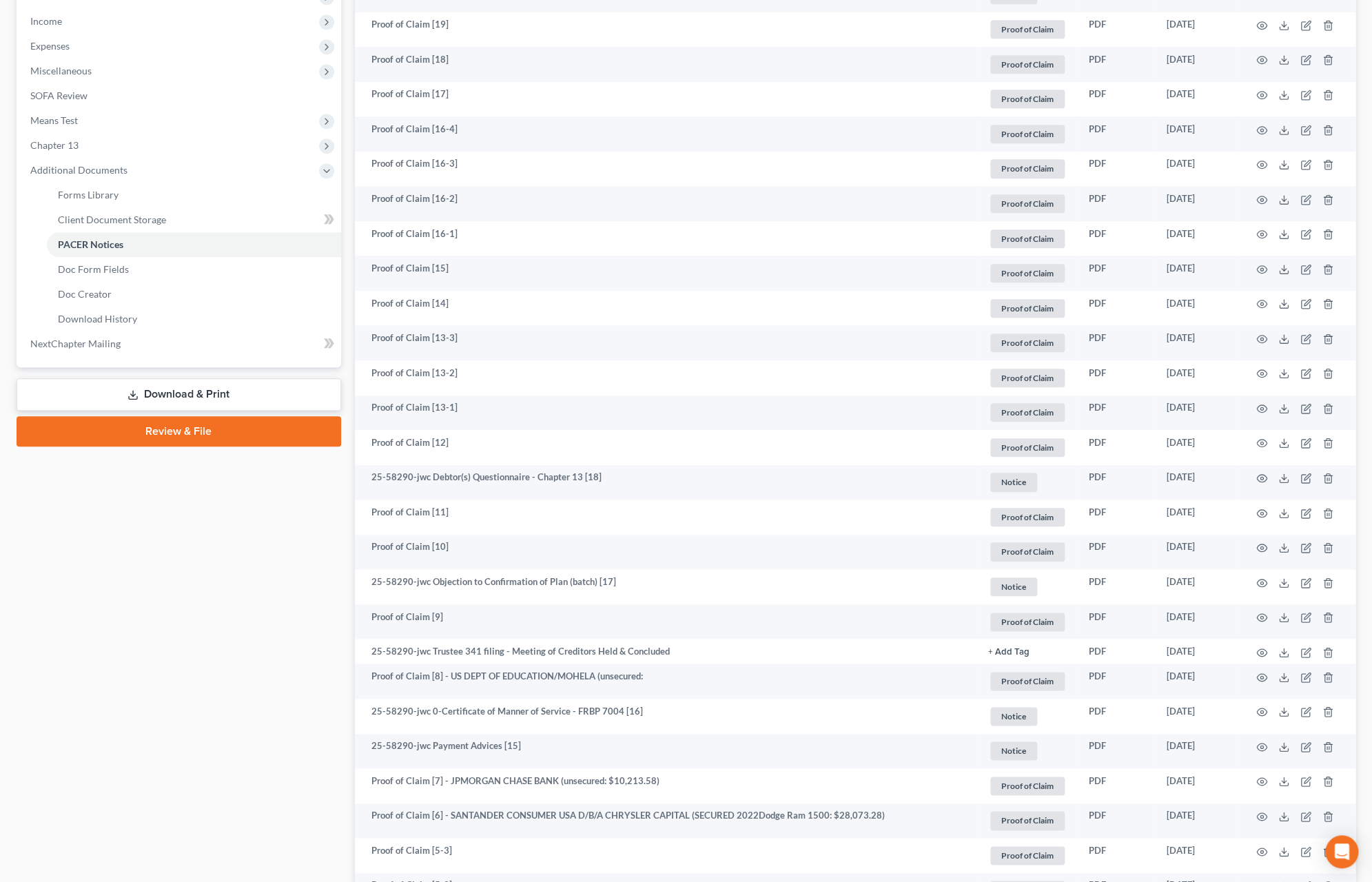
scroll to position [364, 0]
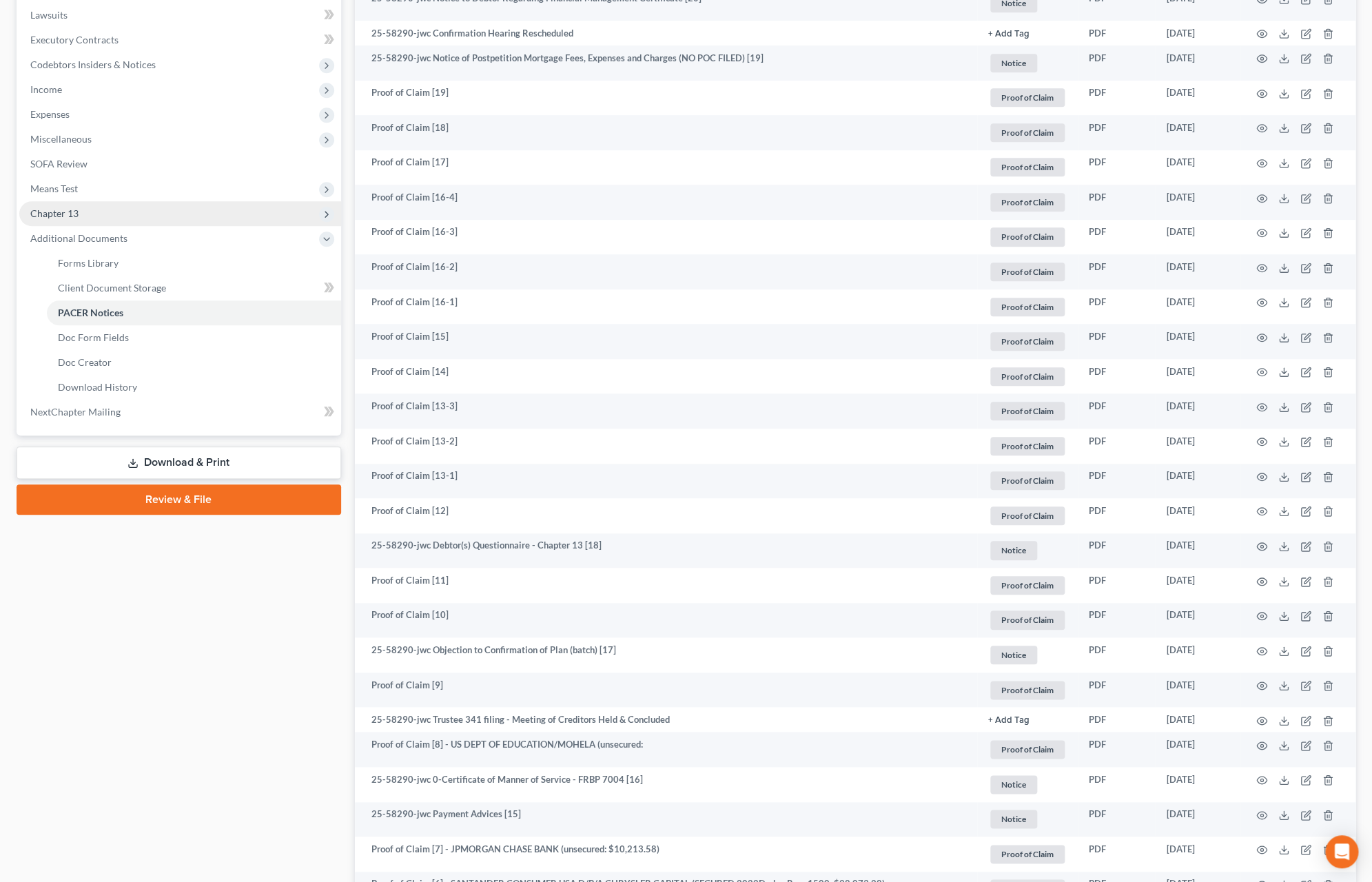
click at [144, 215] on span "Chapter 13" at bounding box center [180, 213] width 322 height 24
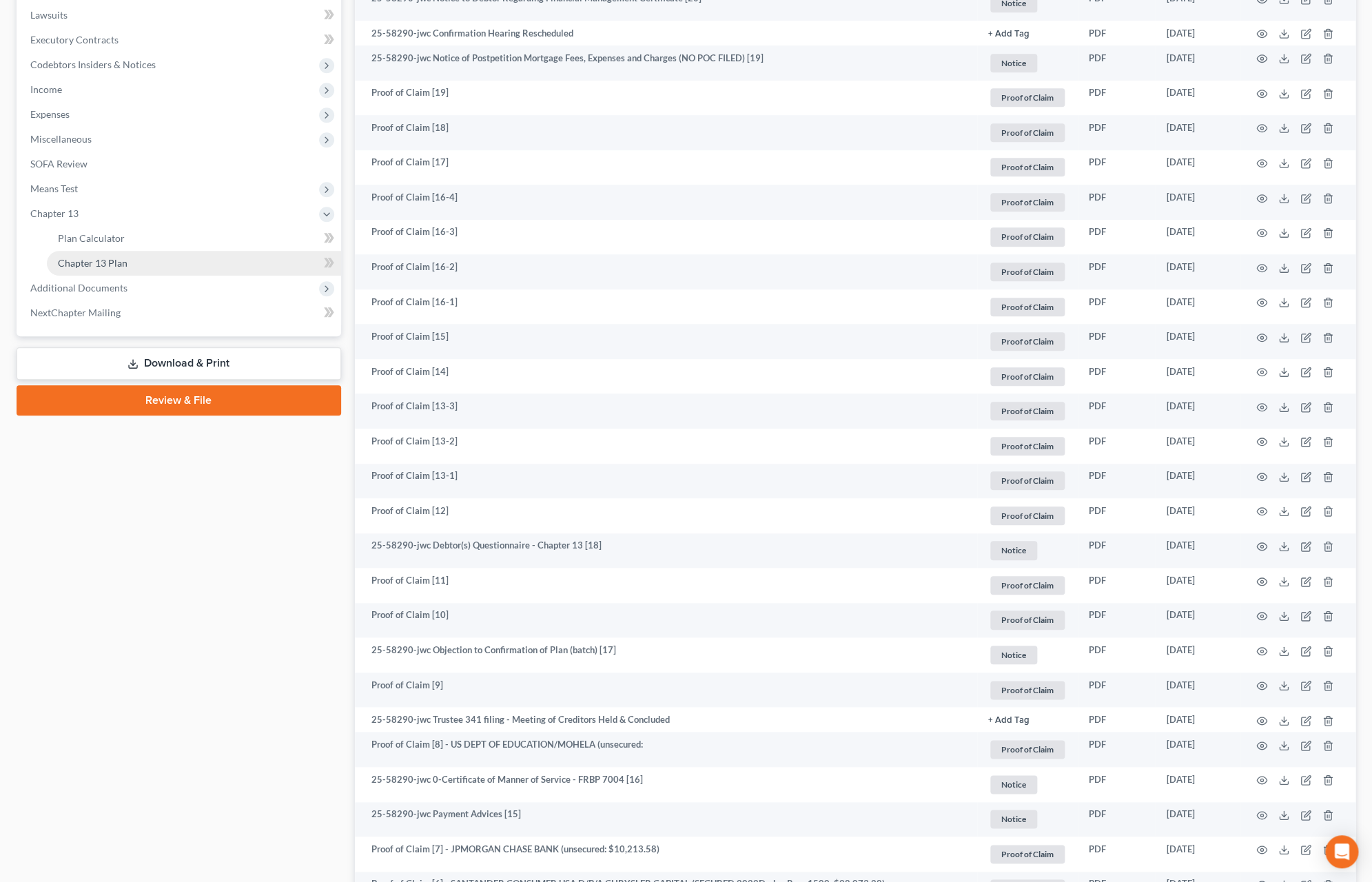
click at [163, 256] on link "Chapter 13 Plan" at bounding box center [194, 262] width 294 height 24
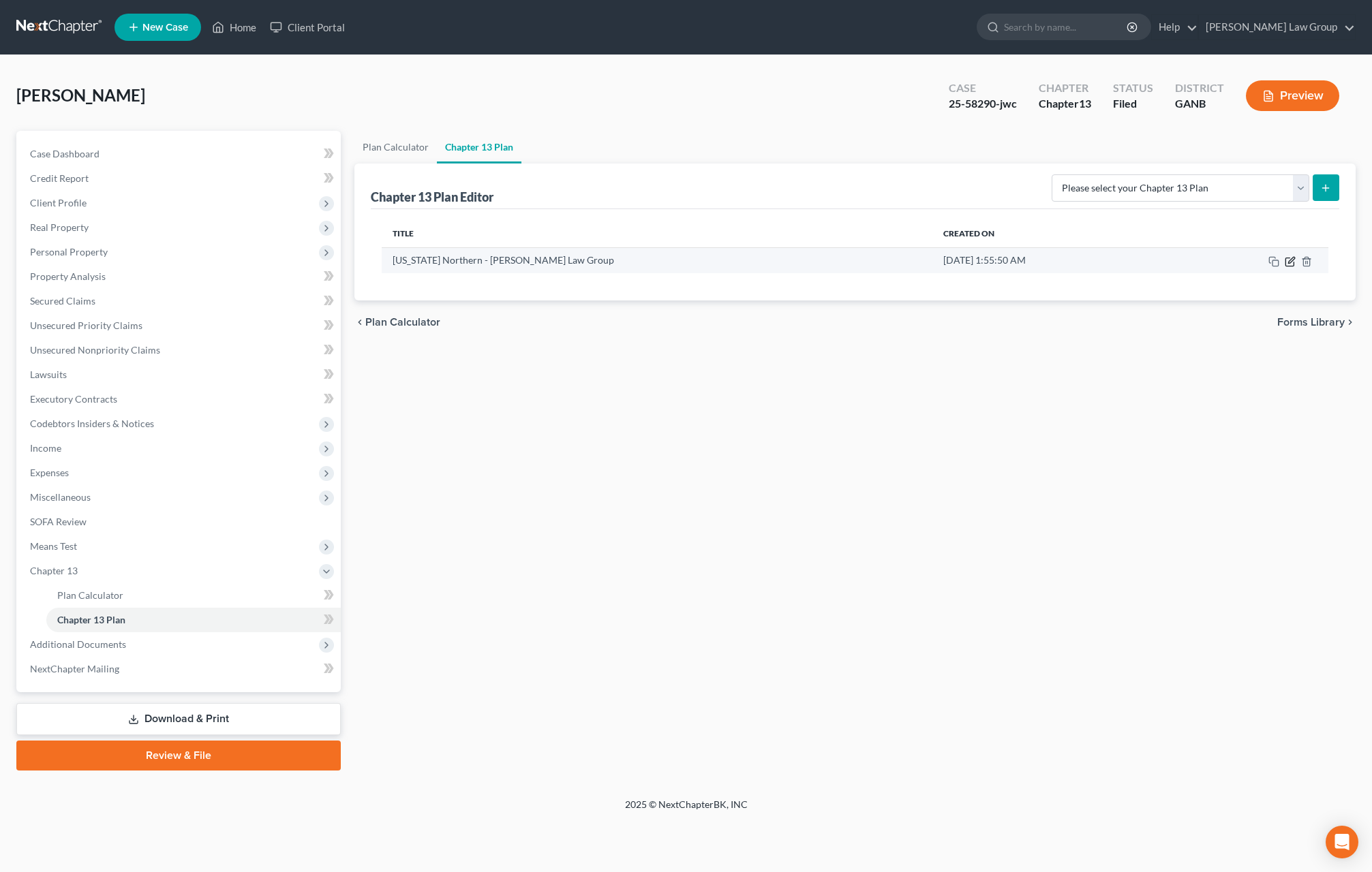
click at [1290, 263] on icon "button" at bounding box center [1291, 259] width 6 height 6
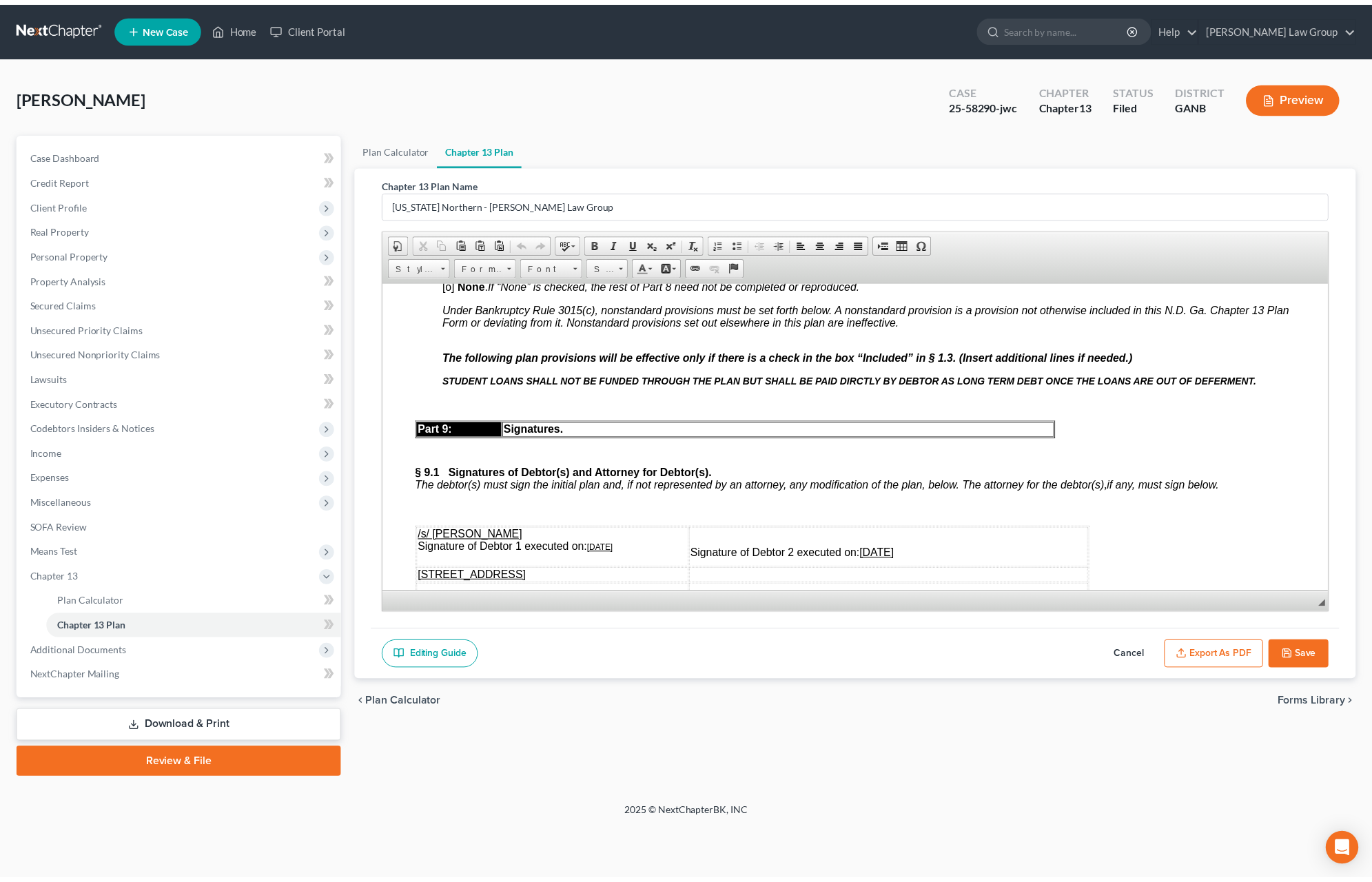
scroll to position [6153, 0]
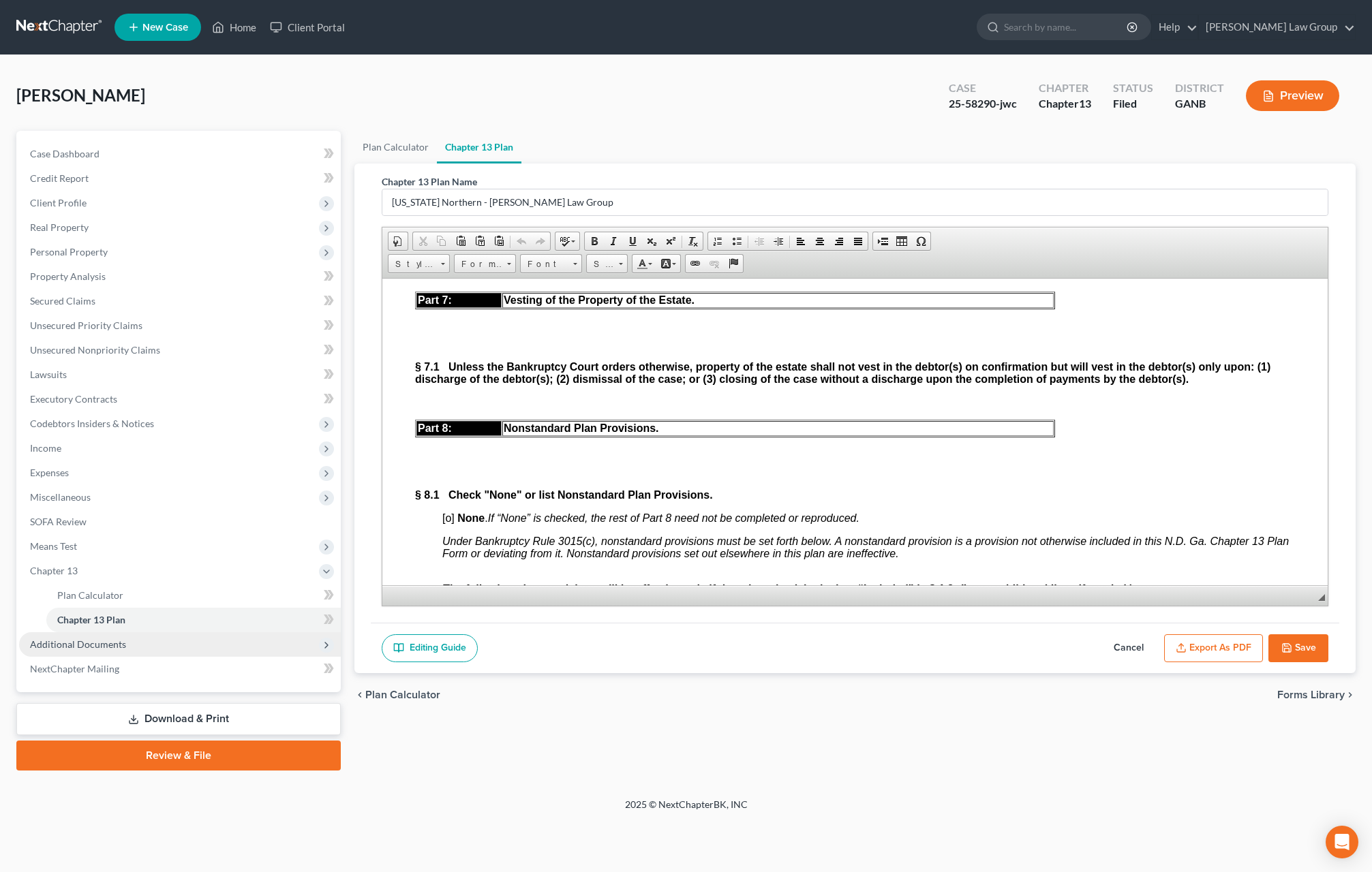
click at [131, 652] on span "Additional Documents" at bounding box center [180, 644] width 322 height 24
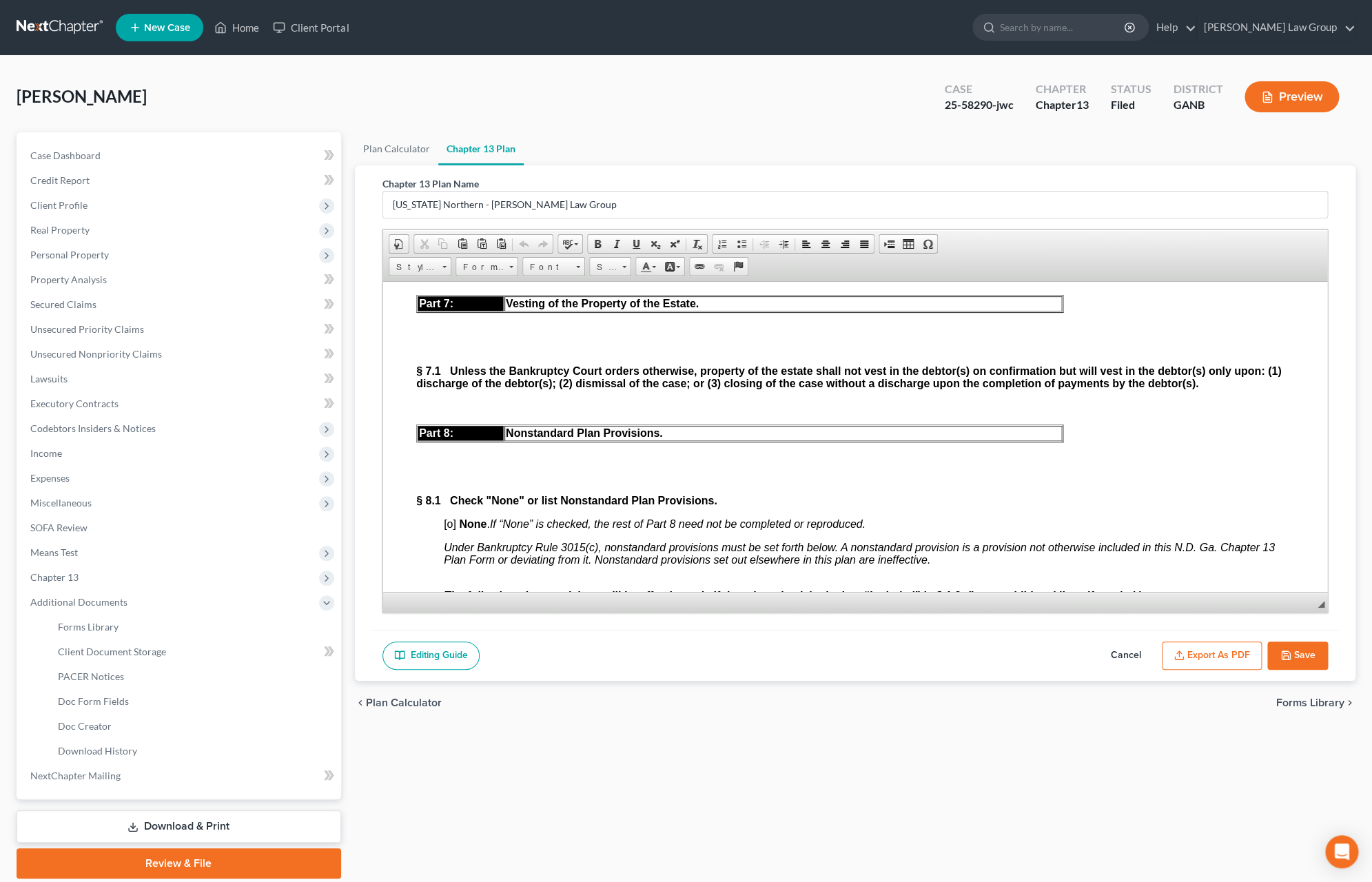
scroll to position [6194, 0]
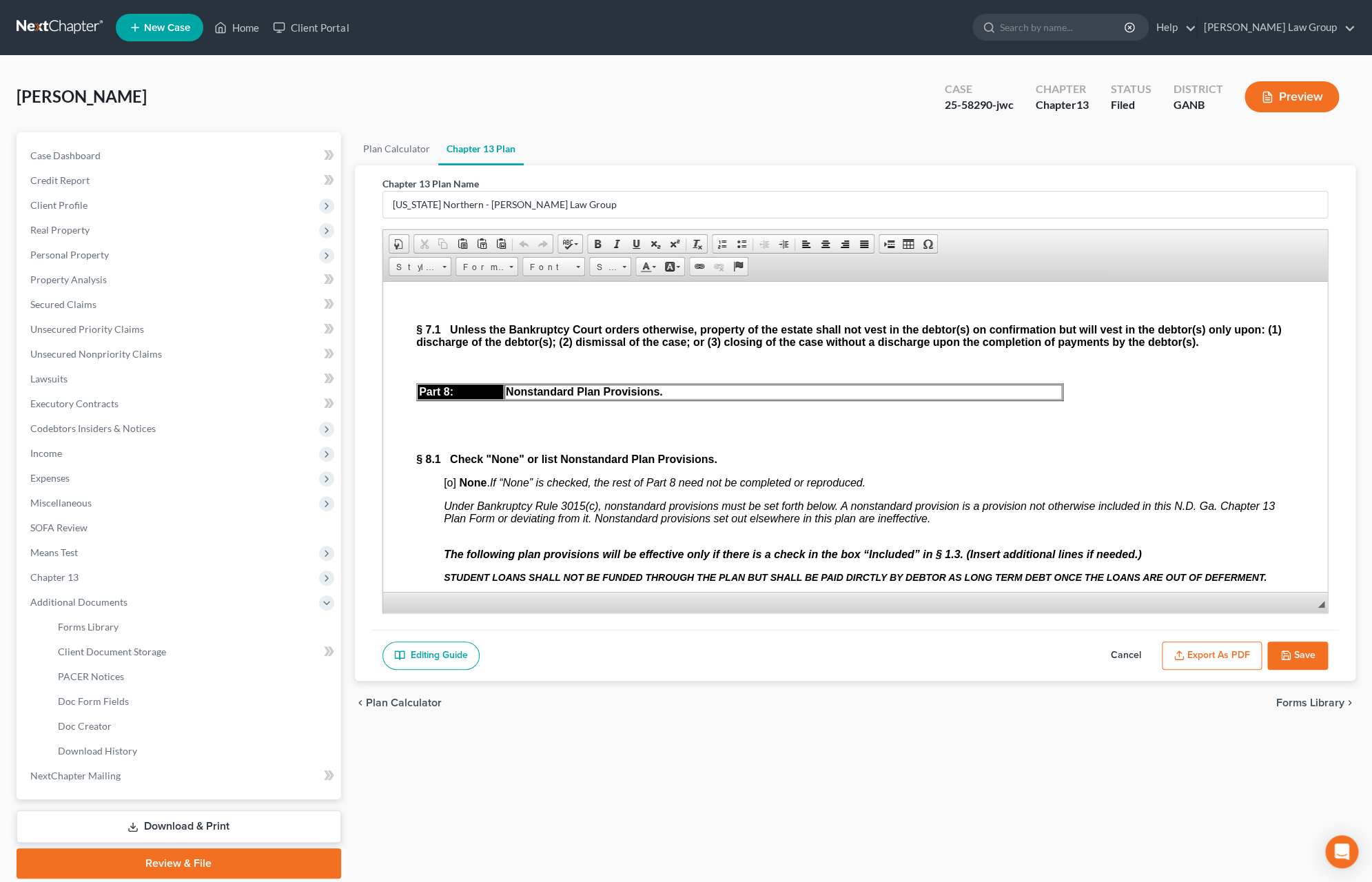
click at [778, 88] on div "Carey, Cassandra Upgraded Case 25-58290-jwc Chapter Chapter 13 Status Filed Dis…" at bounding box center [686, 101] width 1339 height 60
drag, startPoint x: 990, startPoint y: 107, endPoint x: 943, endPoint y: 104, distance: 47.1
click at [943, 104] on div "Case 25-58290-jwc" at bounding box center [978, 99] width 91 height 41
copy div "25-58290"
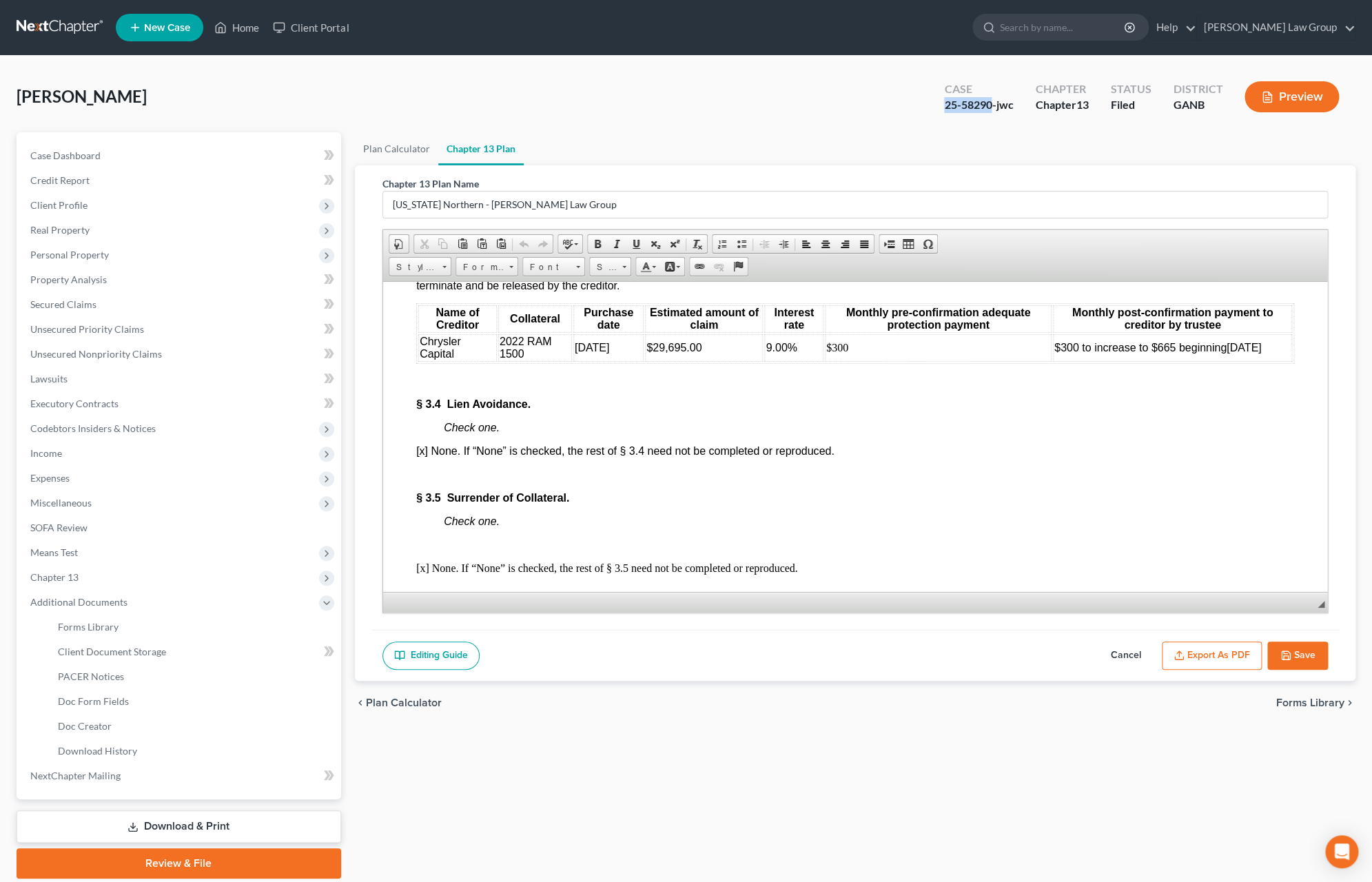
scroll to position [3498, 0]
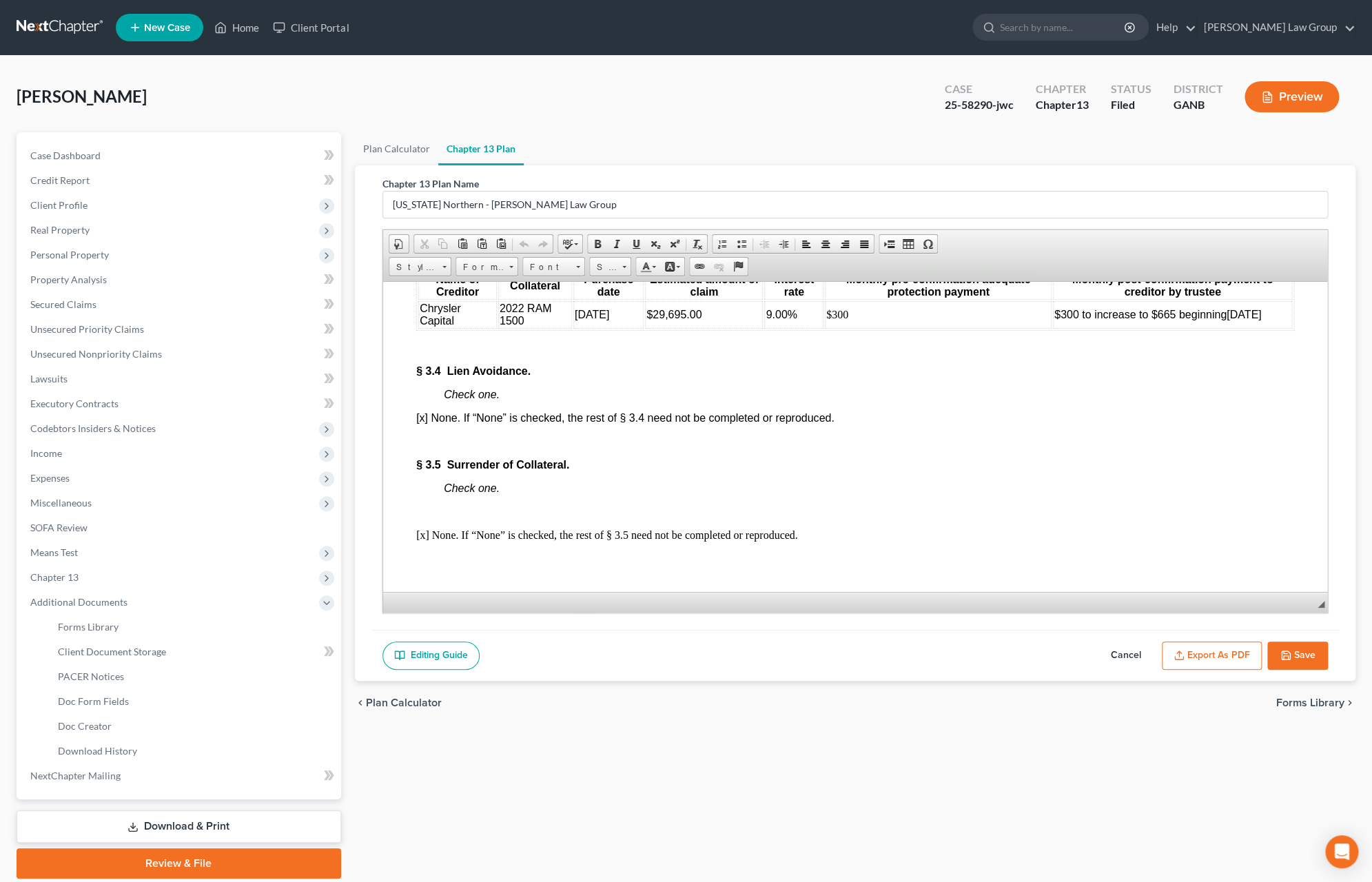
click at [623, 91] on div "Carey, Cassandra Upgraded Case 25-58290-jwc Chapter Chapter 13 Status Filed Dis…" at bounding box center [686, 101] width 1339 height 60
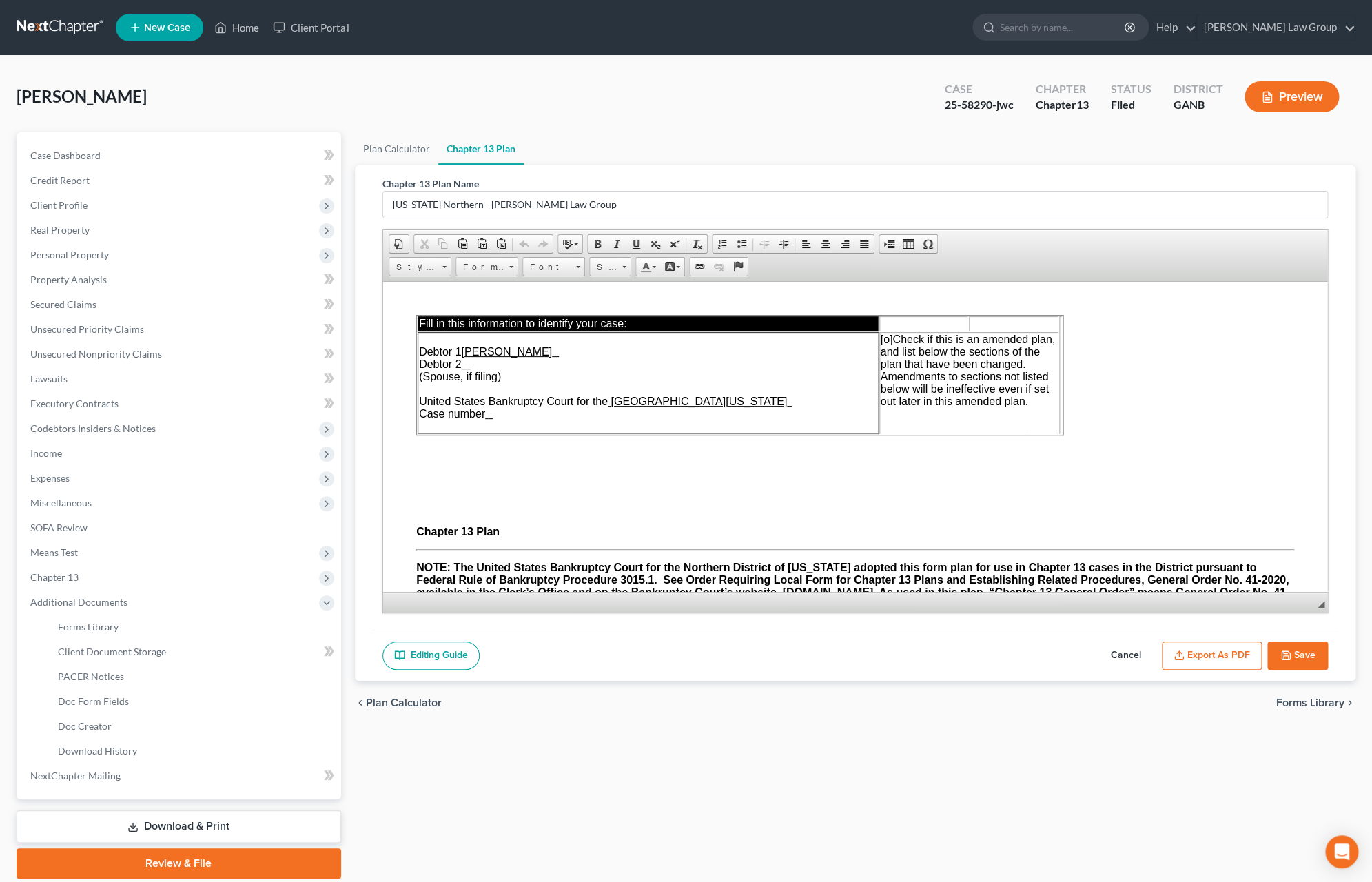
scroll to position [48, 0]
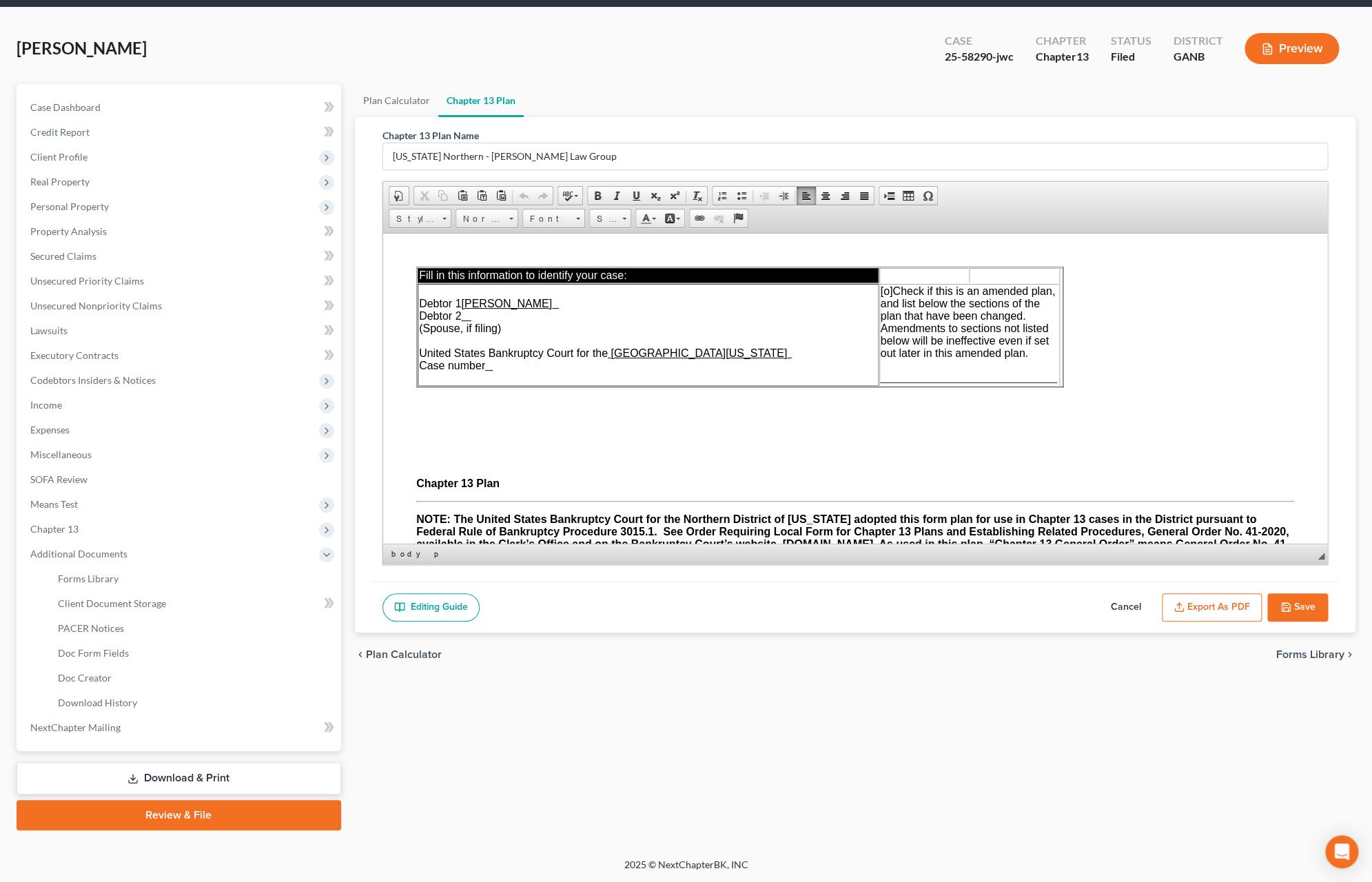
click at [707, 432] on p at bounding box center [854, 436] width 878 height 13
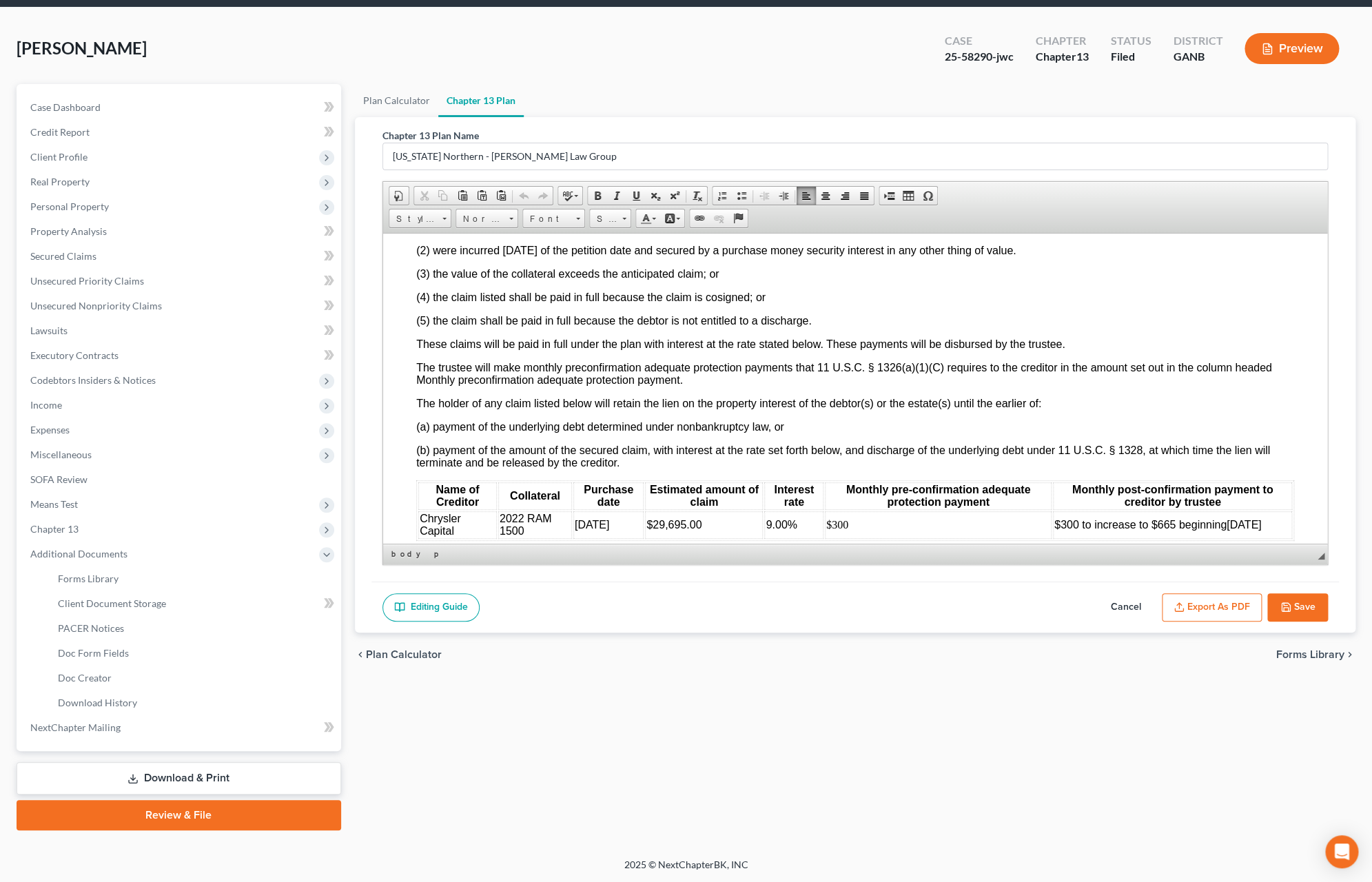
scroll to position [3191, 0]
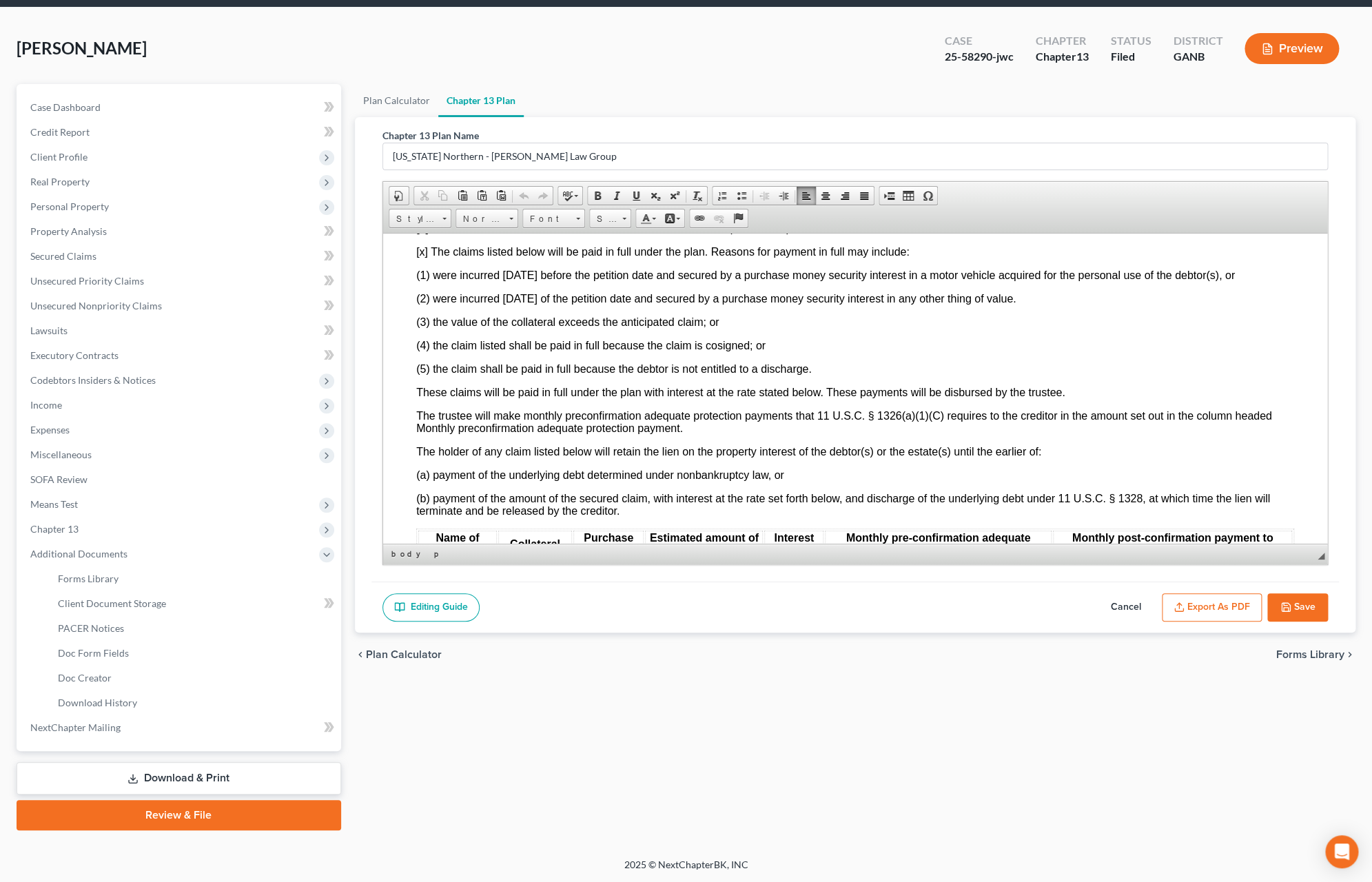
click at [649, 79] on div "Carey, Cassandra Upgraded Case 25-58290-jwc Chapter Chapter 13 Status Filed Dis…" at bounding box center [686, 54] width 1339 height 60
click at [816, 281] on p "(1) were incurred within 910 days before the petition date and secured by a pur…" at bounding box center [854, 275] width 878 height 13
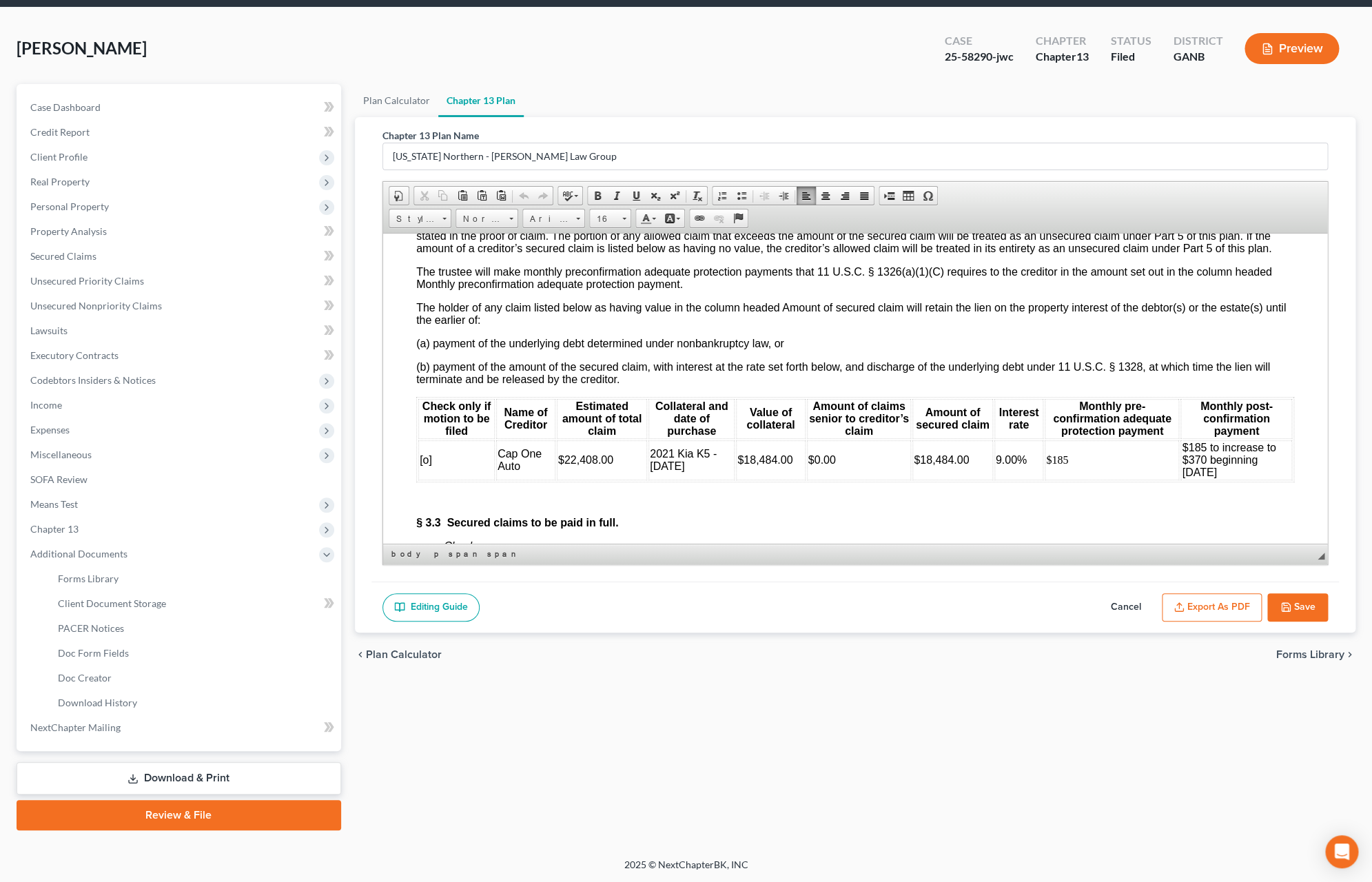
scroll to position [2554, 0]
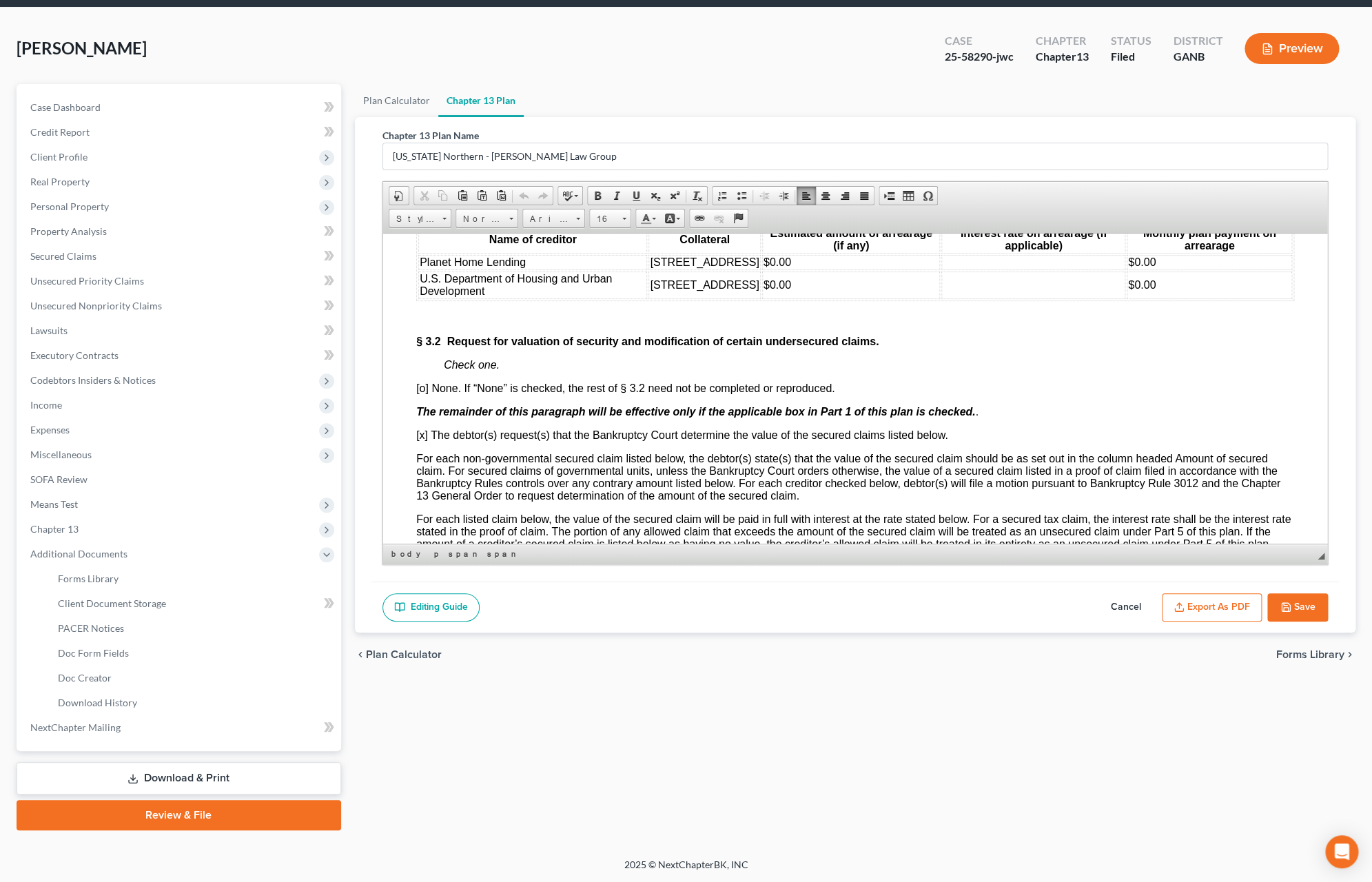
click at [1318, 615] on button "Save" at bounding box center [1297, 608] width 60 height 29
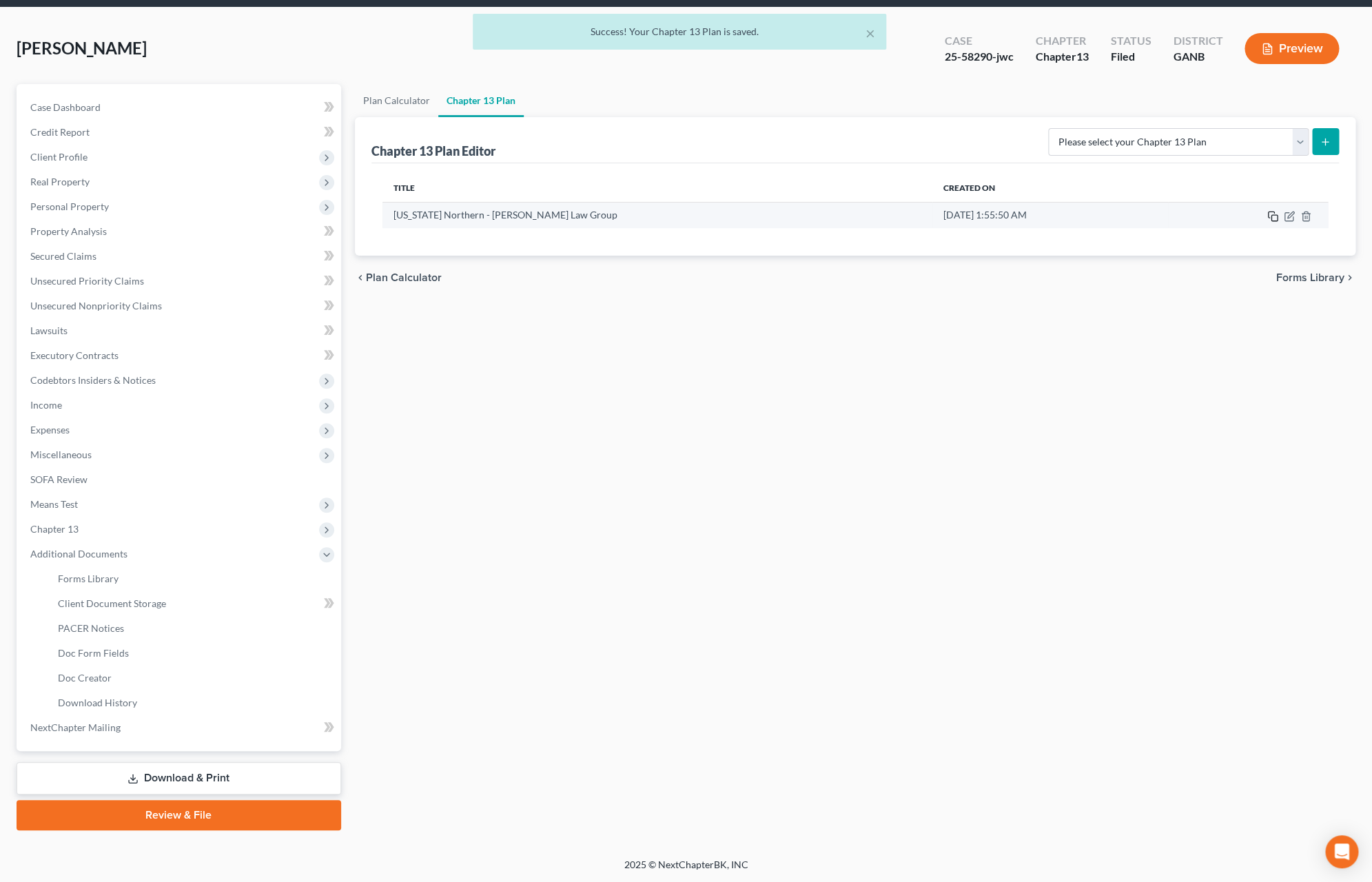
click at [1273, 221] on icon "button" at bounding box center [1272, 216] width 11 height 11
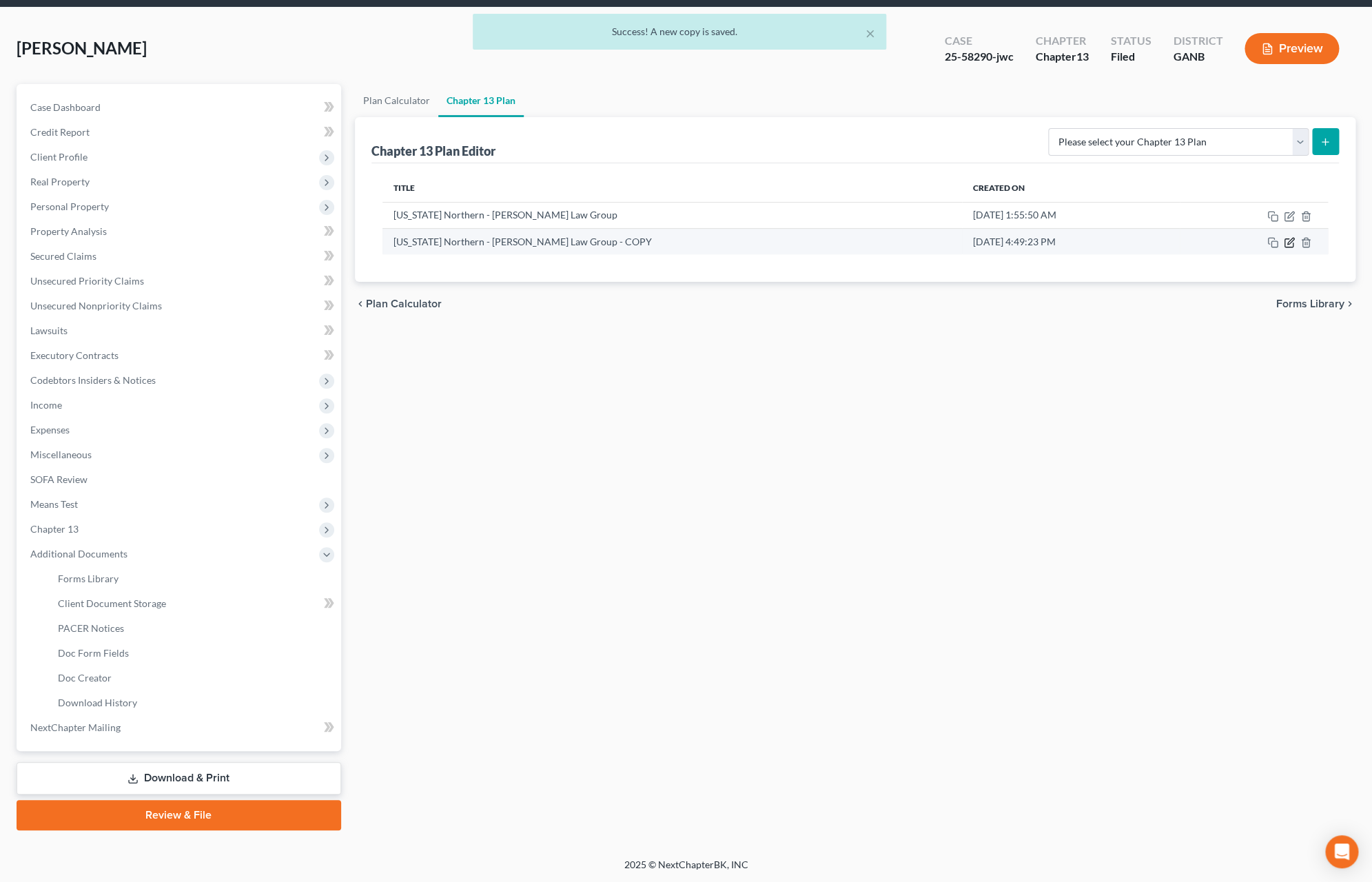
click at [1288, 248] on icon "button" at bounding box center [1288, 242] width 11 height 11
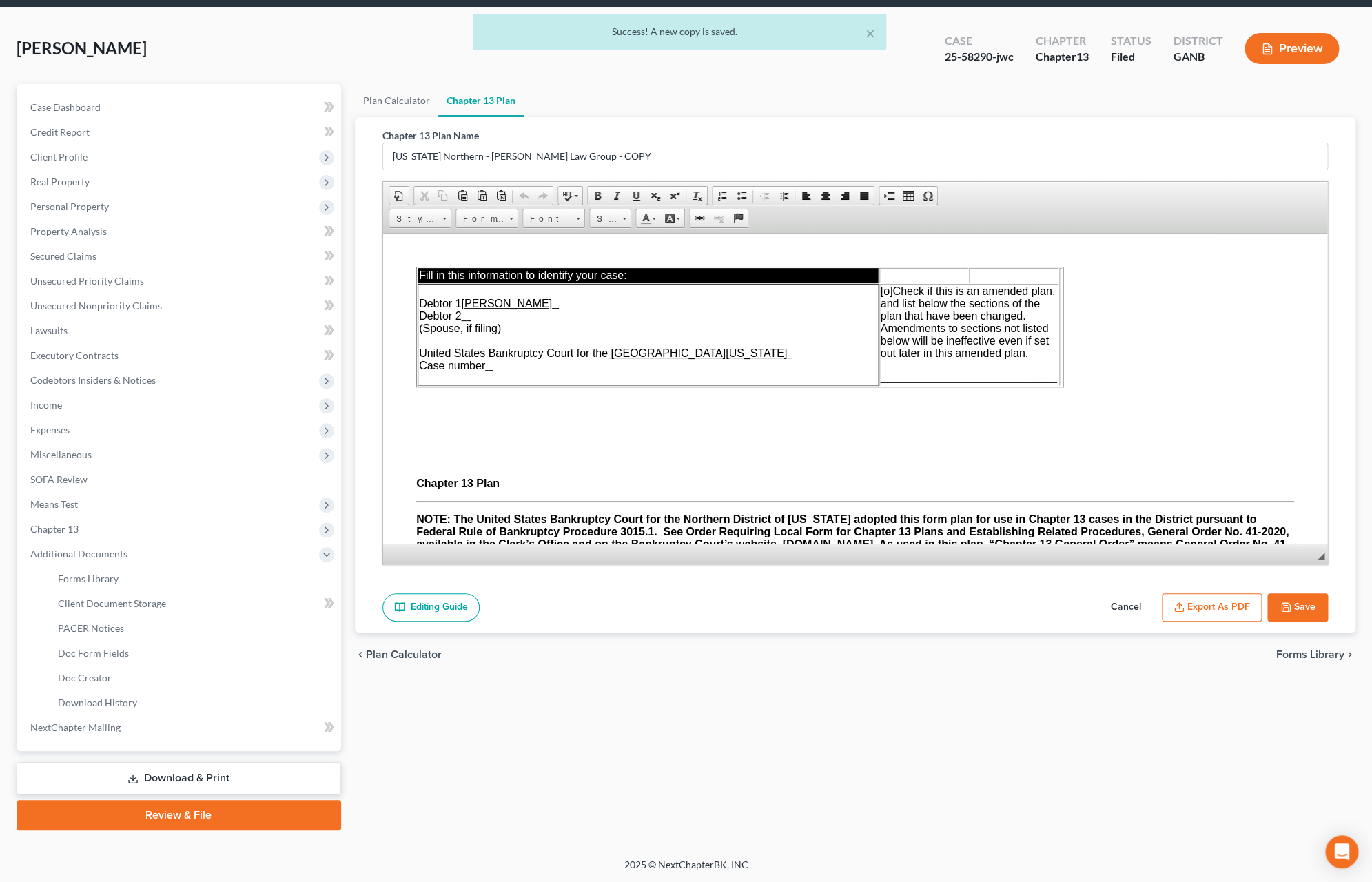
scroll to position [0, 0]
drag, startPoint x: 582, startPoint y: 154, endPoint x: 328, endPoint y: 151, distance: 254.0
click at [383, 151] on input "Georgia Northern - Saedi Law Group - COPY" at bounding box center [855, 156] width 944 height 26
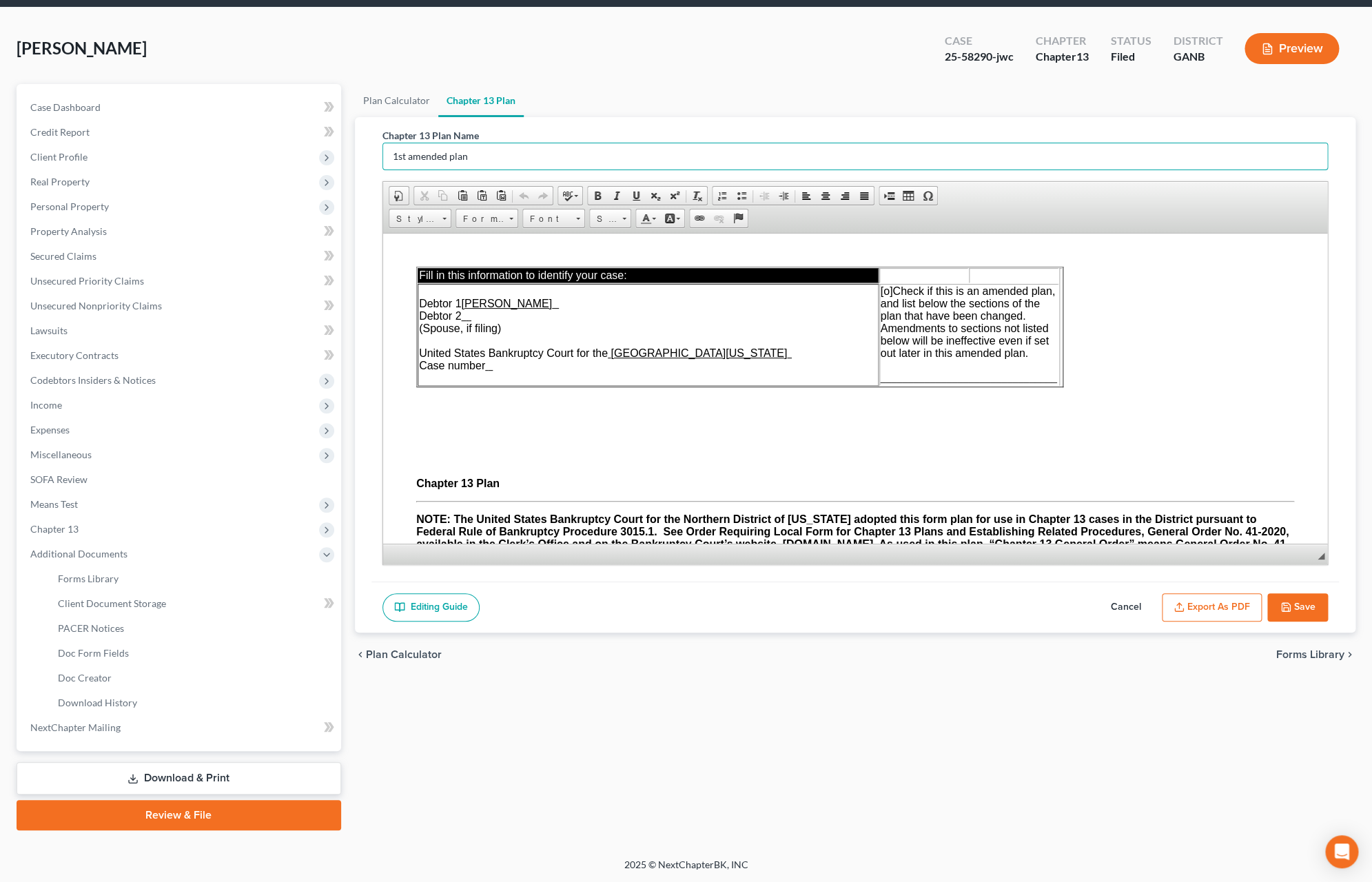
type input "1st amended plan"
click at [497, 385] on td "Debtor 1 Cassandra Nelson Carey Debtor 2 (Spouse, if filing) United States Bank…" at bounding box center [647, 334] width 461 height 102
click at [884, 295] on span "[o]" at bounding box center [885, 291] width 13 height 12
click at [886, 383] on span "________________________________" at bounding box center [967, 378] width 176 height 12
click at [1293, 601] on button "Save" at bounding box center [1297, 608] width 60 height 29
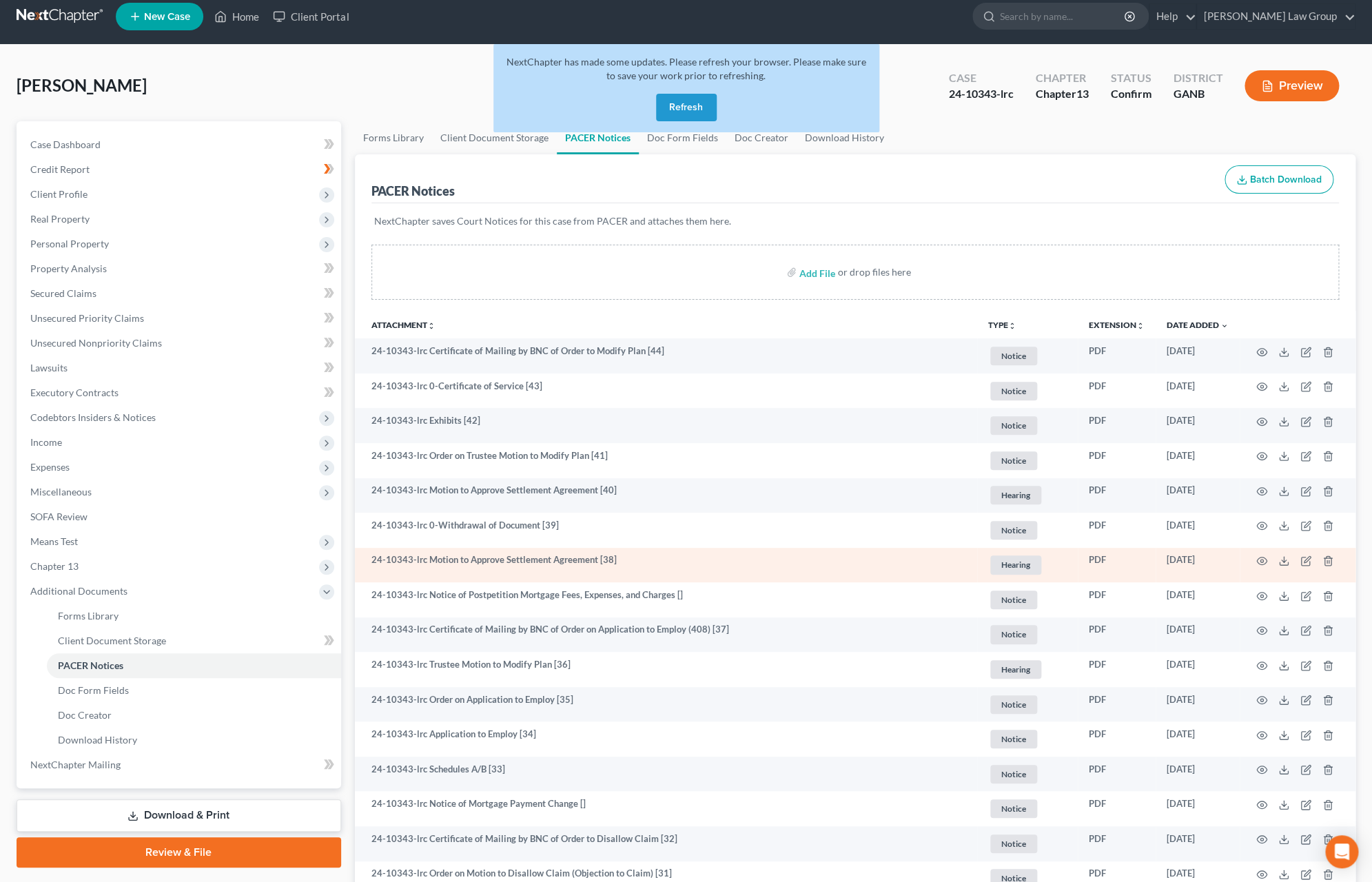
scroll to position [11, 0]
